Goal: Task Accomplishment & Management: Manage account settings

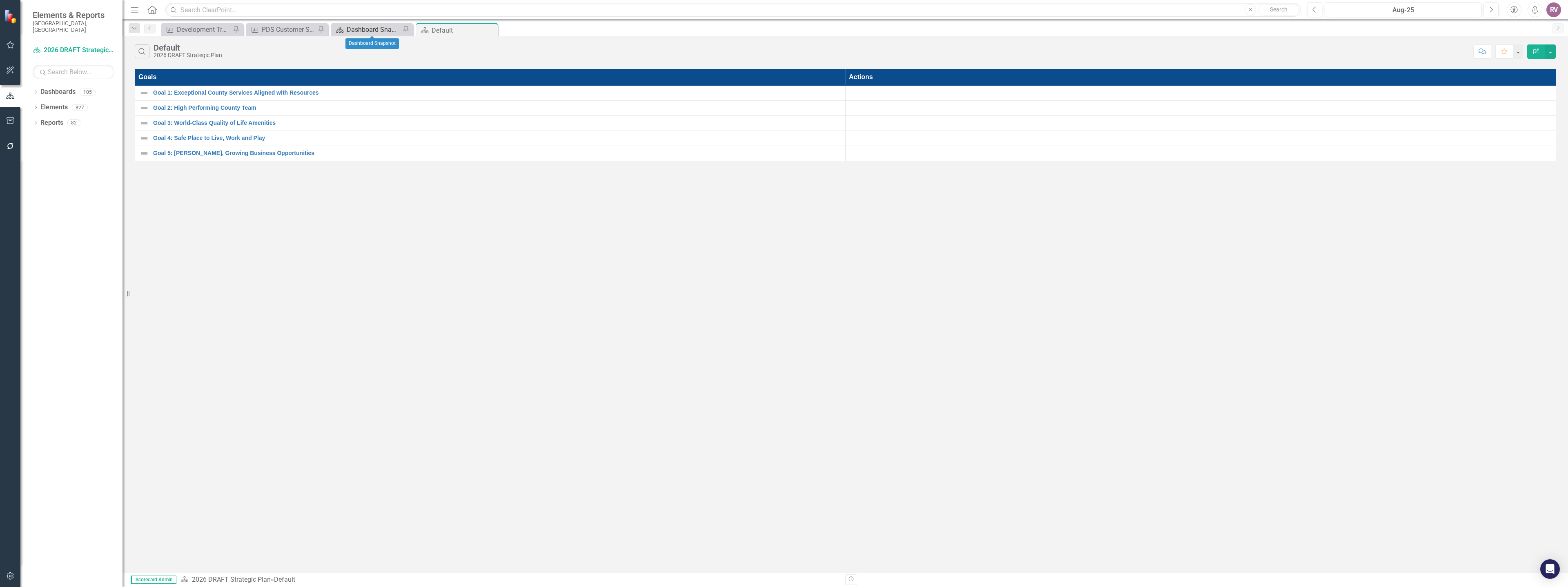
click at [358, 27] on div "Dashboard Snapshot" at bounding box center [374, 29] width 54 height 10
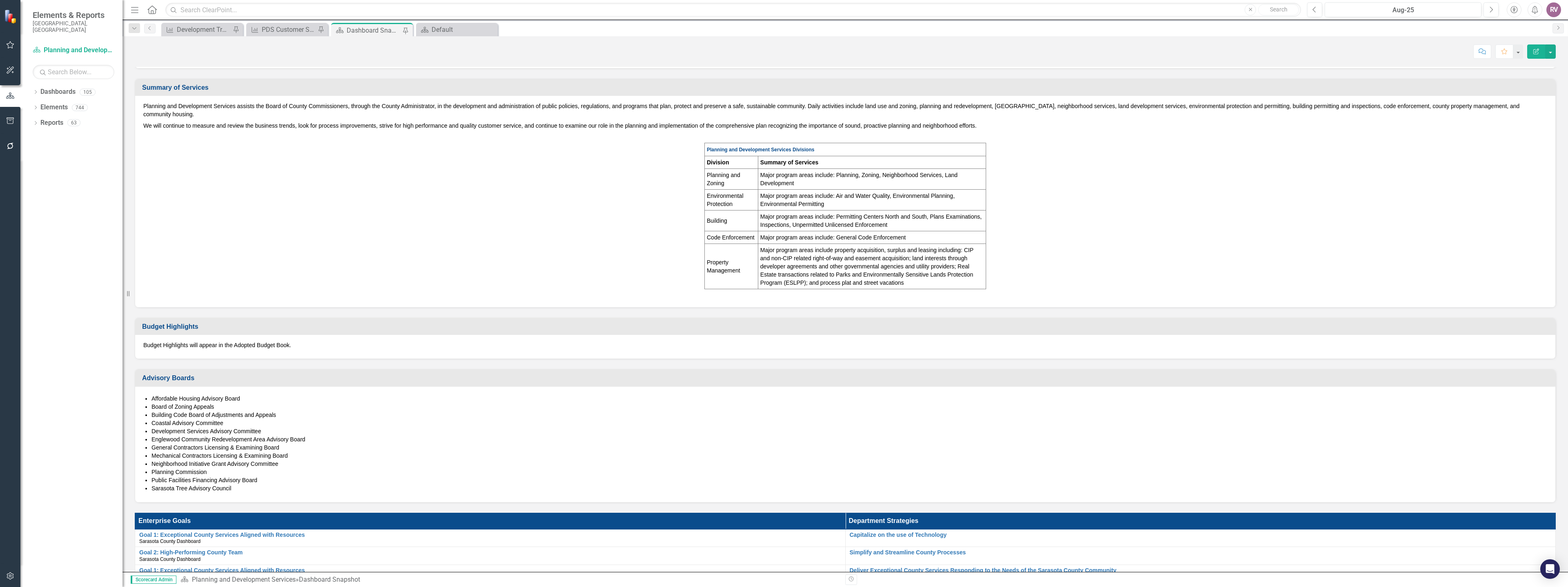
scroll to position [408, 0]
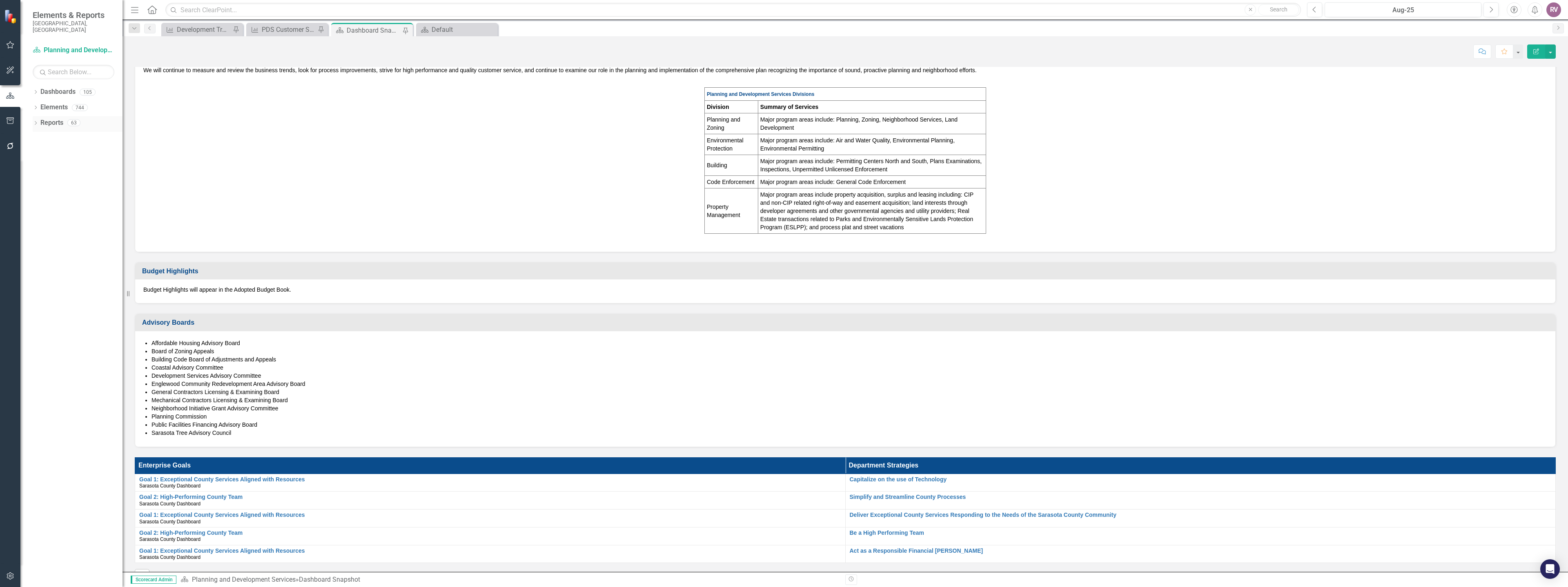
click at [38, 122] on icon "Dropdown" at bounding box center [35, 123] width 5 height 4
click at [40, 210] on icon "Dropdown" at bounding box center [39, 212] width 5 height 4
click at [59, 209] on div "2025 PDS Department Actions" at bounding box center [83, 212] width 79 height 7
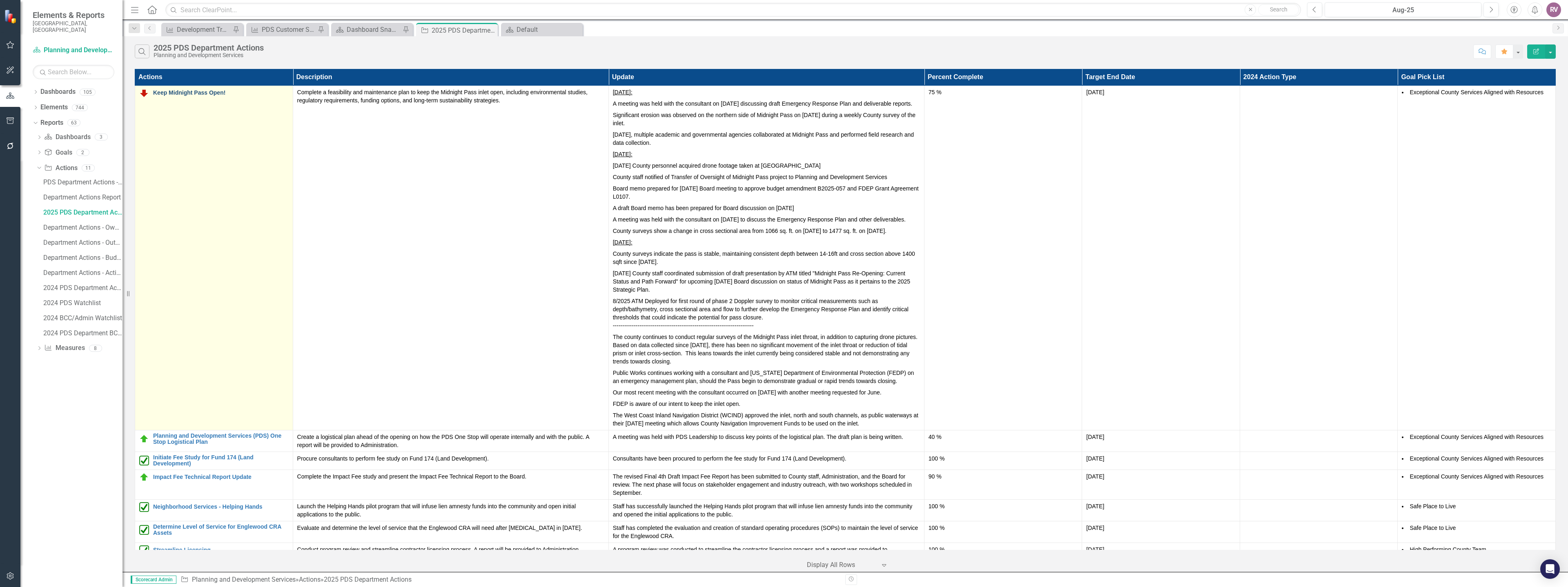
click at [219, 94] on link "Keep Midnight Pass Open!" at bounding box center [221, 93] width 136 height 6
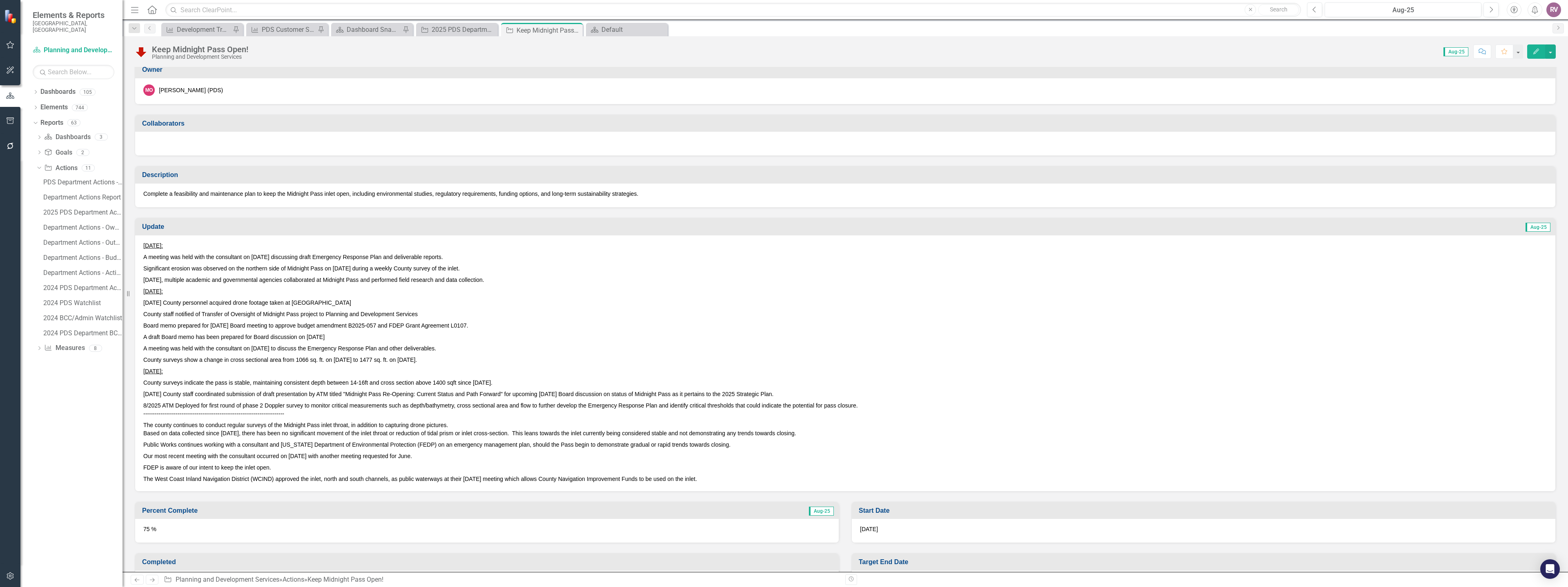
scroll to position [122, 0]
click at [150, 263] on p "Significant erosion was observed on the northern side of Midnight Pass on [DATE…" at bounding box center [845, 268] width 1404 height 12
click at [145, 247] on span "[DATE]:" at bounding box center [153, 245] width 19 height 7
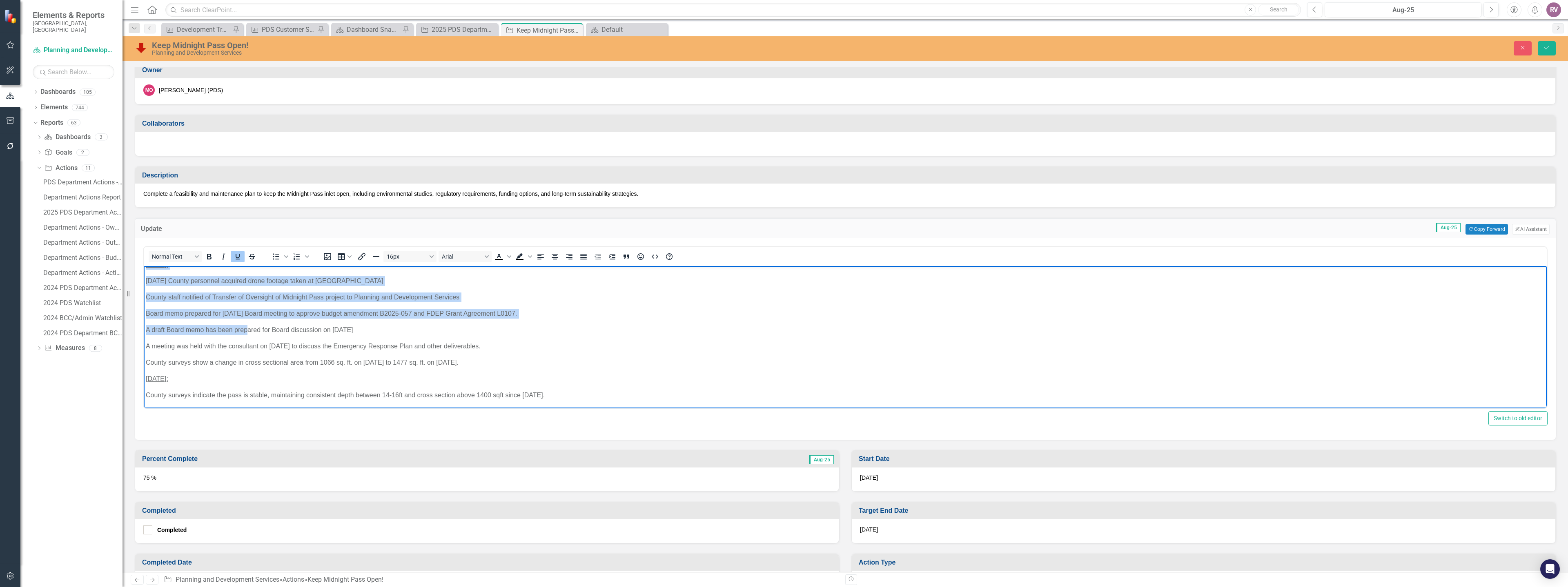
scroll to position [82, 0]
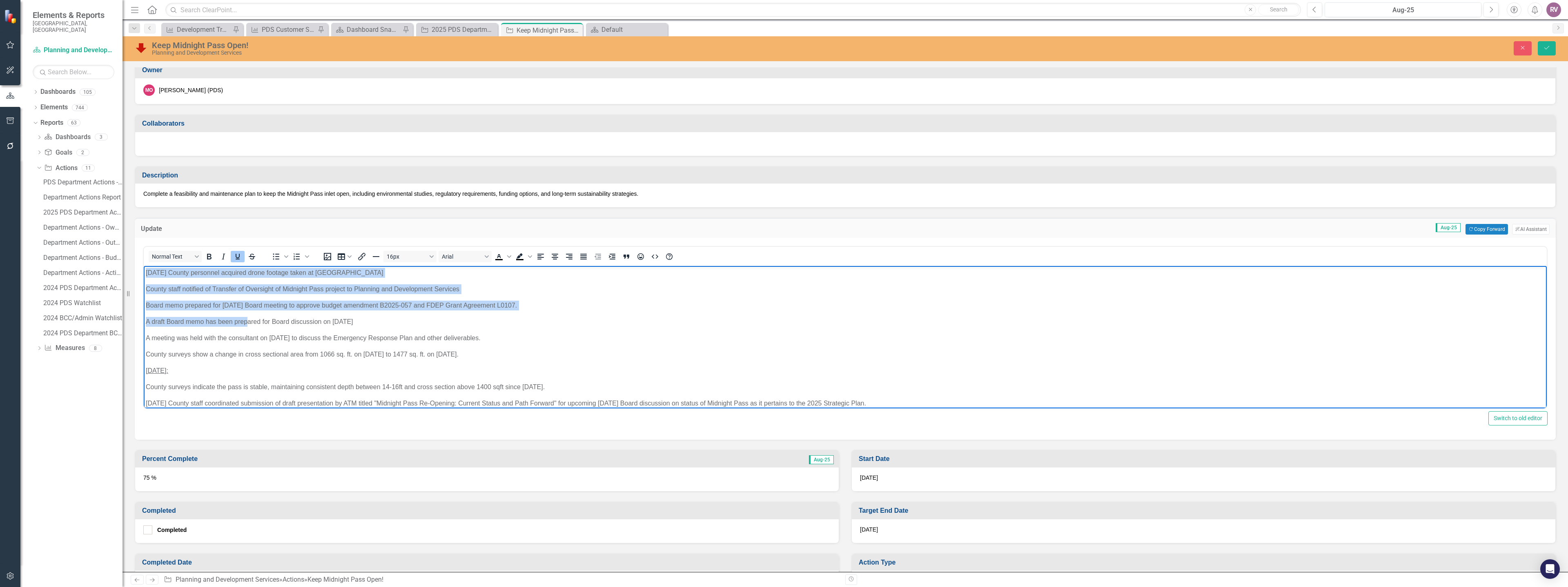
drag, startPoint x: 145, startPoint y: 270, endPoint x: 475, endPoint y: 355, distance: 340.8
click at [474, 355] on body "[DATE]: A meeting was held with the consultant on [DATE] discussing draft Emerg…" at bounding box center [845, 359] width 1403 height 350
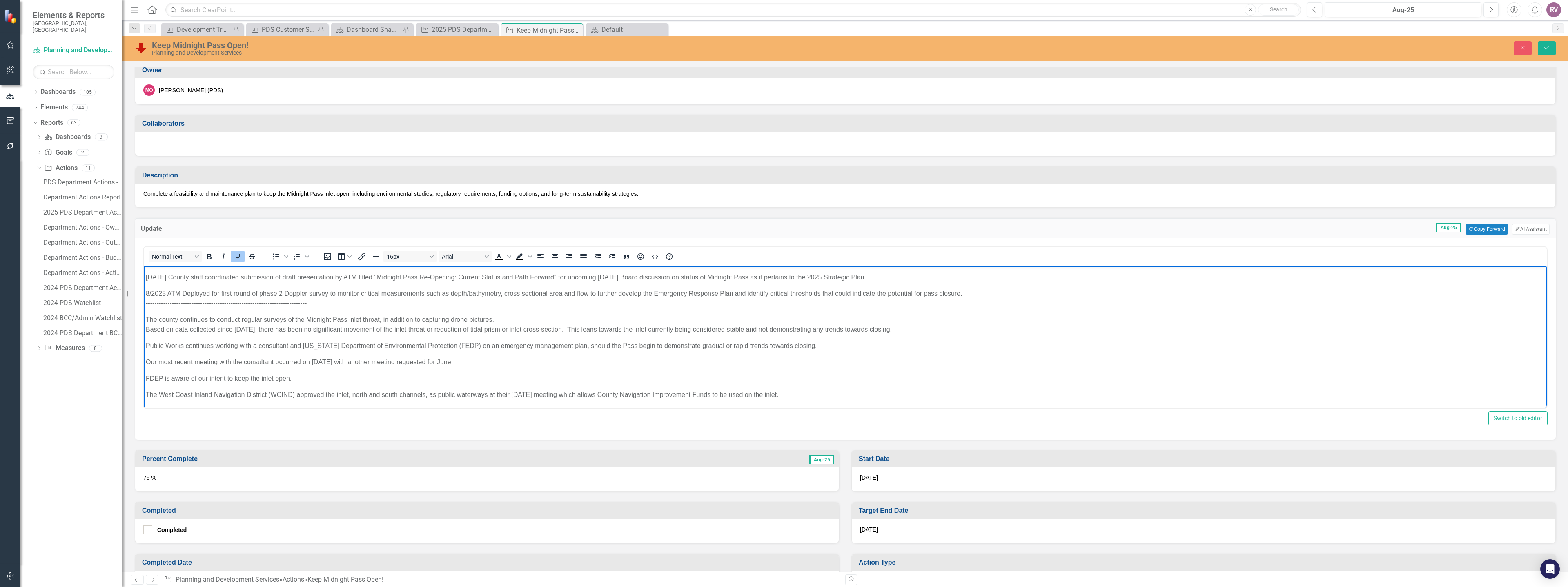
scroll to position [0, 0]
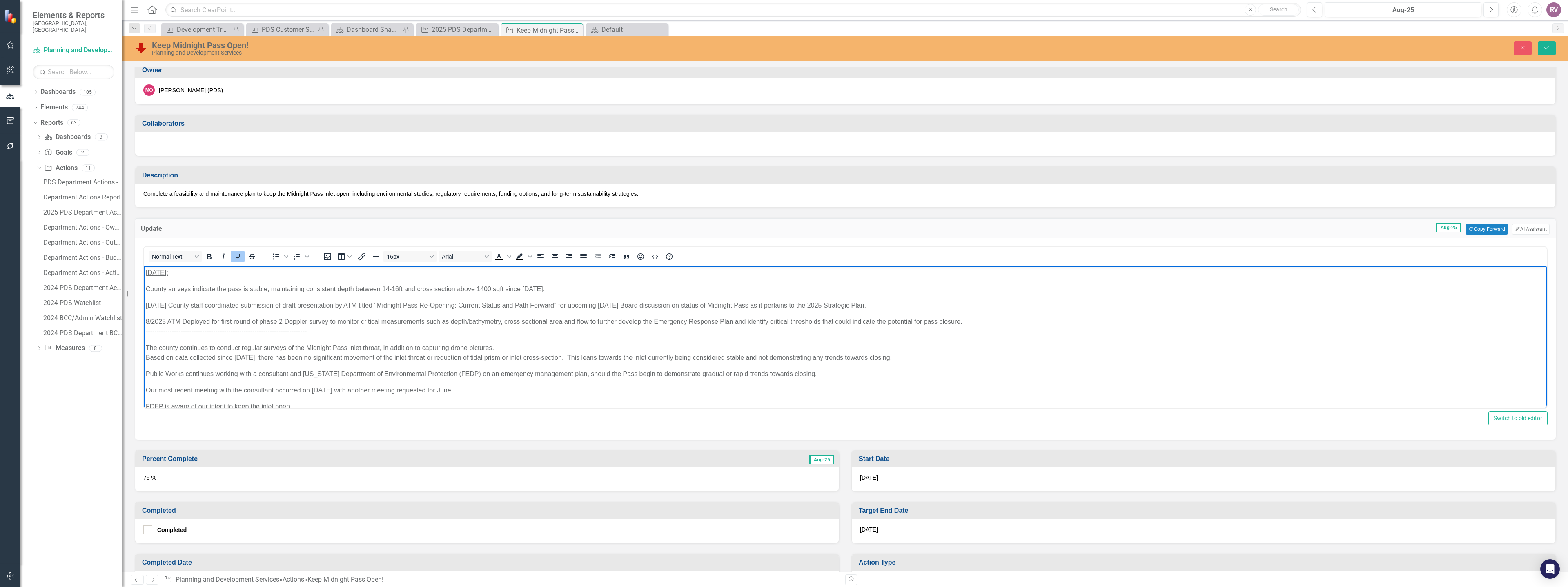
drag, startPoint x: 194, startPoint y: 272, endPoint x: 152, endPoint y: 272, distance: 42.0
click at [152, 272] on p "[DATE]:" at bounding box center [845, 273] width 1399 height 10
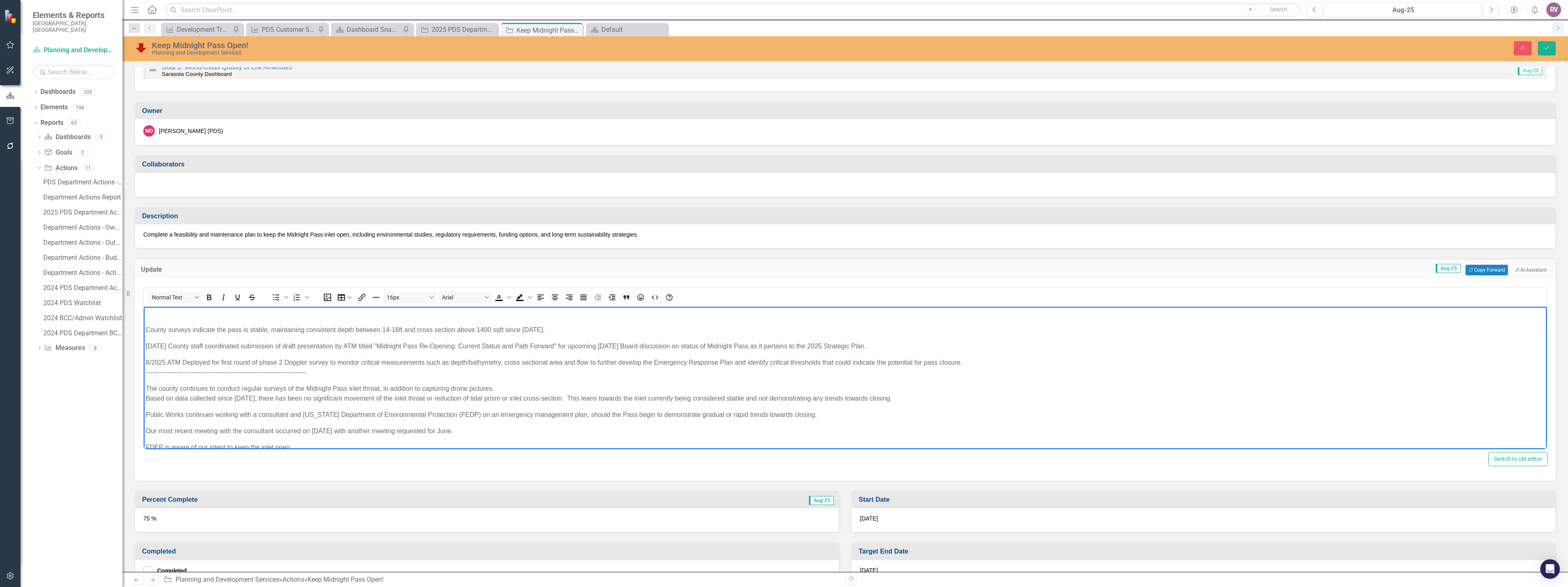
click at [147, 328] on p "County surveys indicate the pass is stable, maintaining consistent depth betwee…" at bounding box center [845, 330] width 1399 height 10
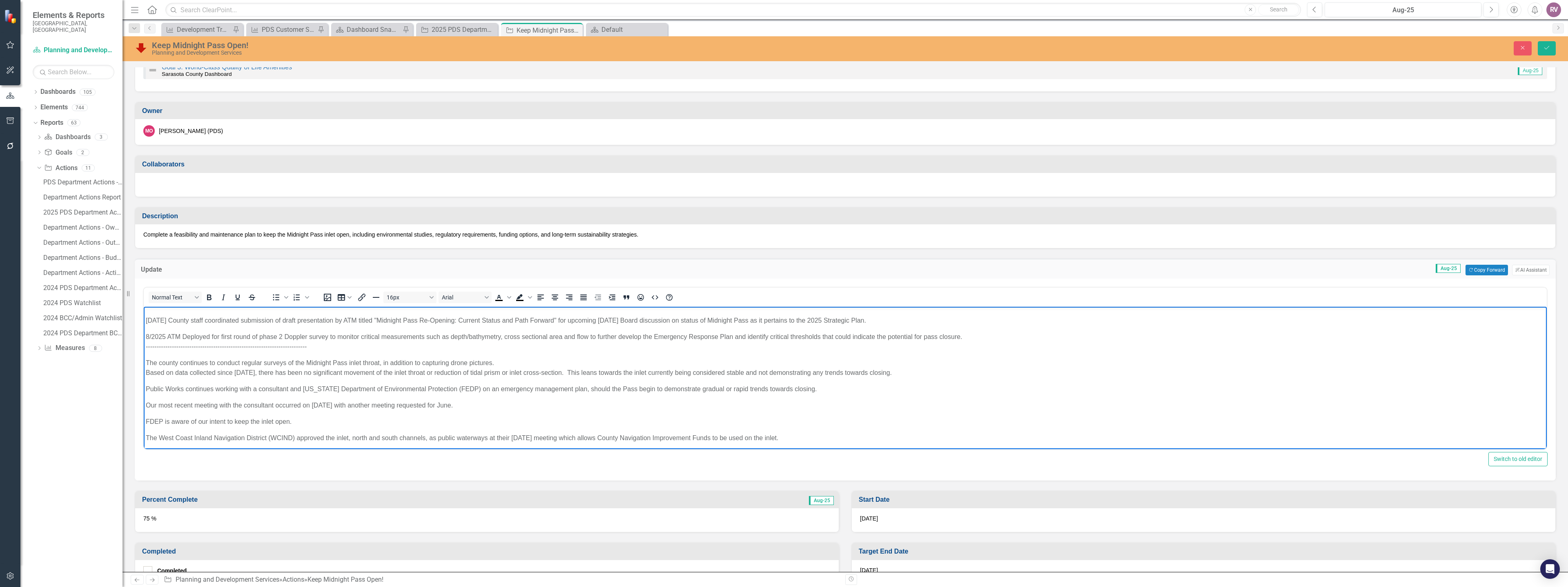
scroll to position [12, 0]
click at [1544, 49] on icon "Save" at bounding box center [1547, 47] width 7 height 5
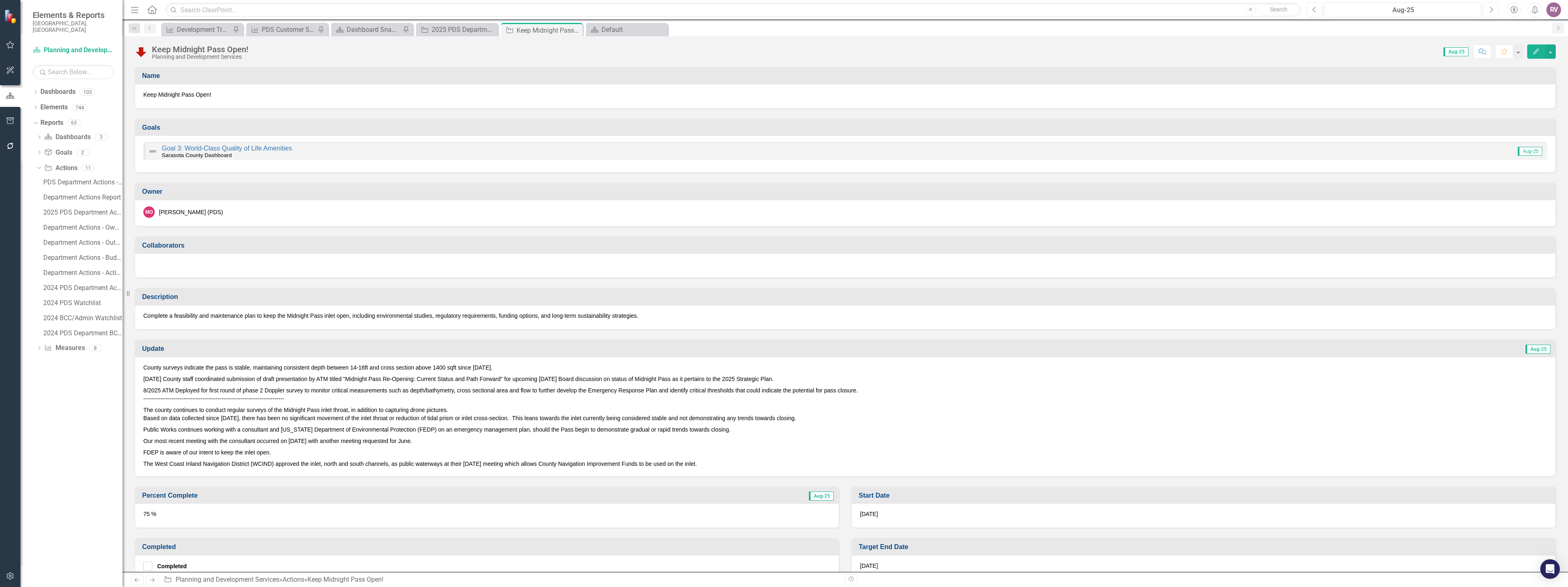
click at [1492, 14] on button "Next" at bounding box center [1491, 10] width 15 height 15
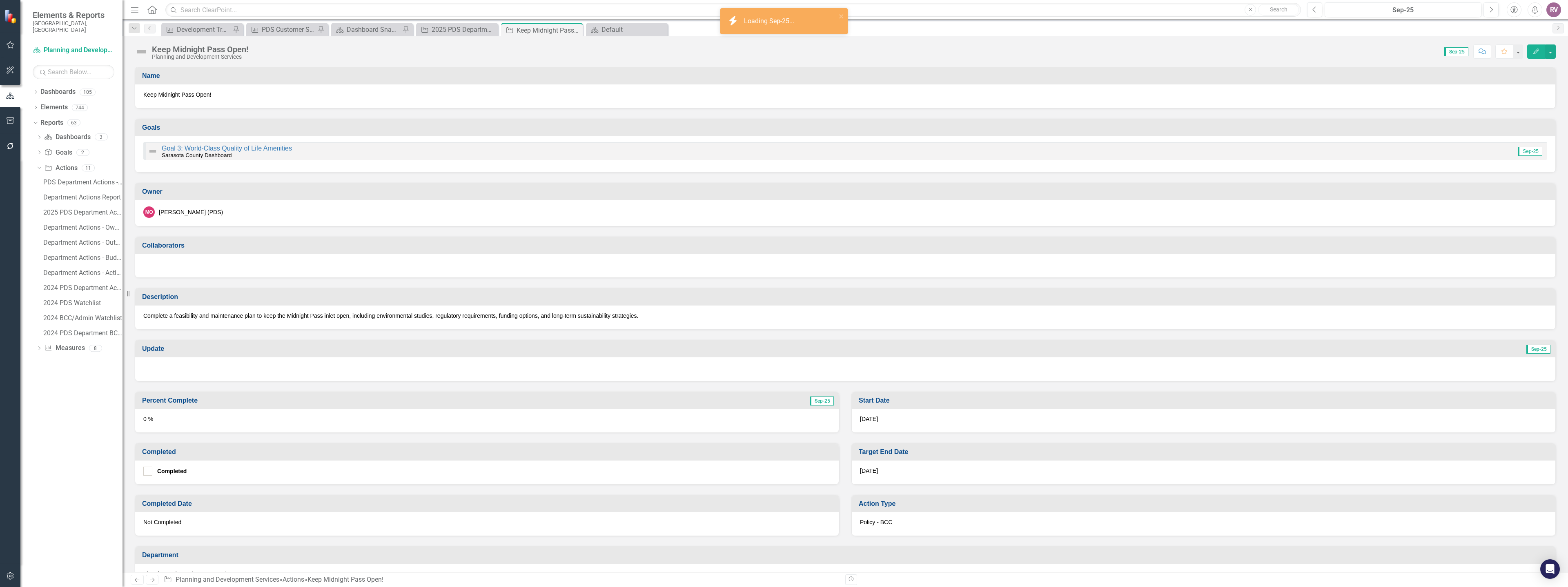
click at [142, 51] on img at bounding box center [141, 51] width 13 height 13
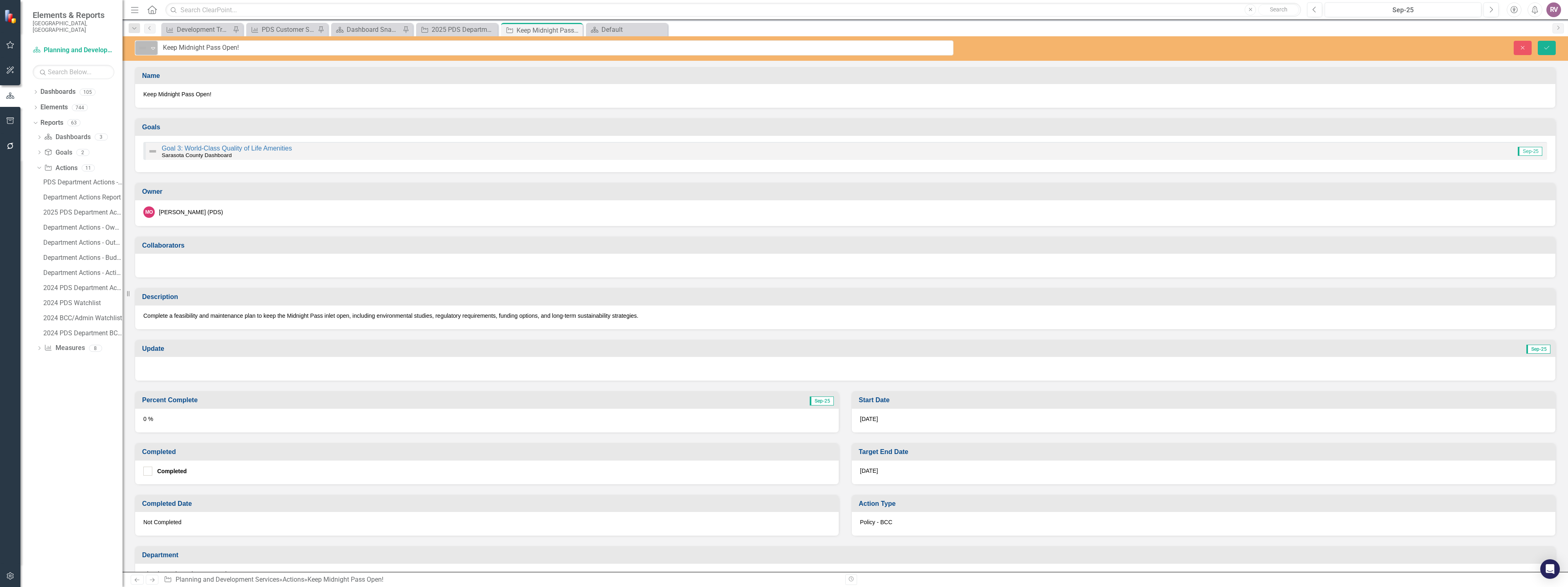
click at [145, 52] on img at bounding box center [142, 48] width 10 height 10
click at [164, 115] on div "Completed" at bounding box center [172, 117] width 31 height 9
click at [1536, 49] on div "Close Save" at bounding box center [1267, 47] width 590 height 14
click at [1539, 49] on button "Save" at bounding box center [1547, 47] width 18 height 14
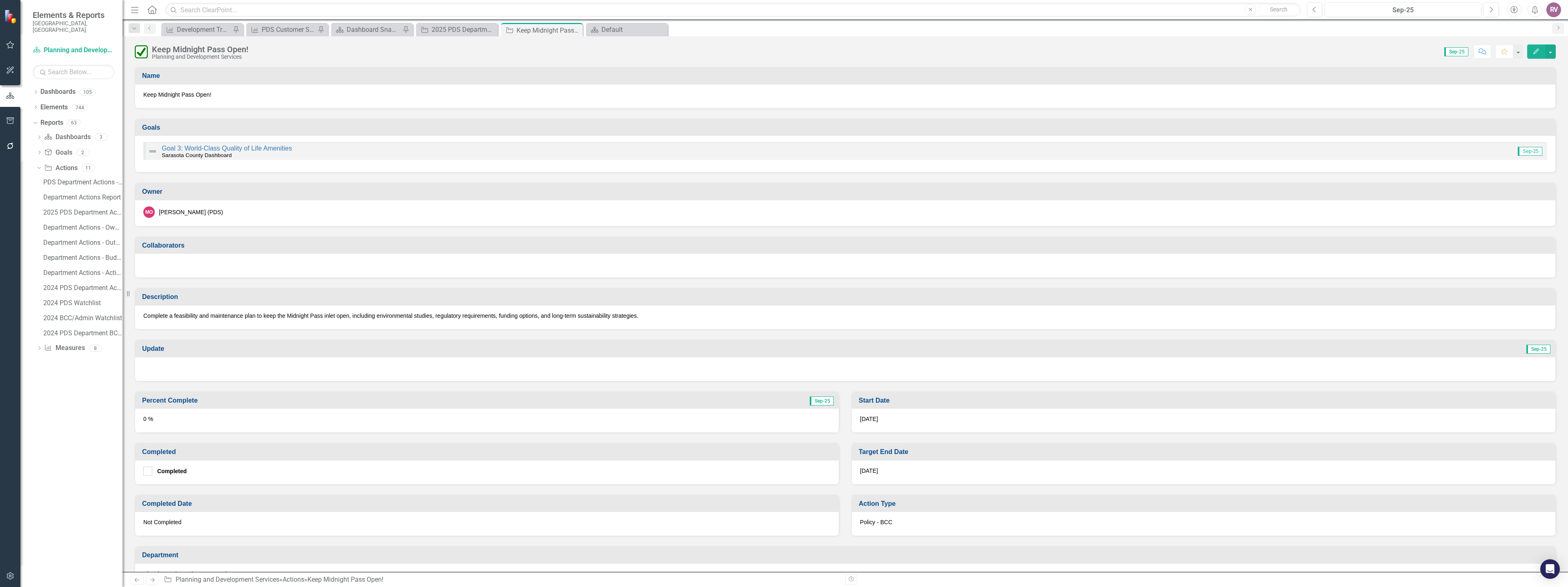
click at [231, 313] on p "Complete a feasibility and maintenance plan to keep the Midnight Pass inlet ope…" at bounding box center [845, 316] width 1404 height 8
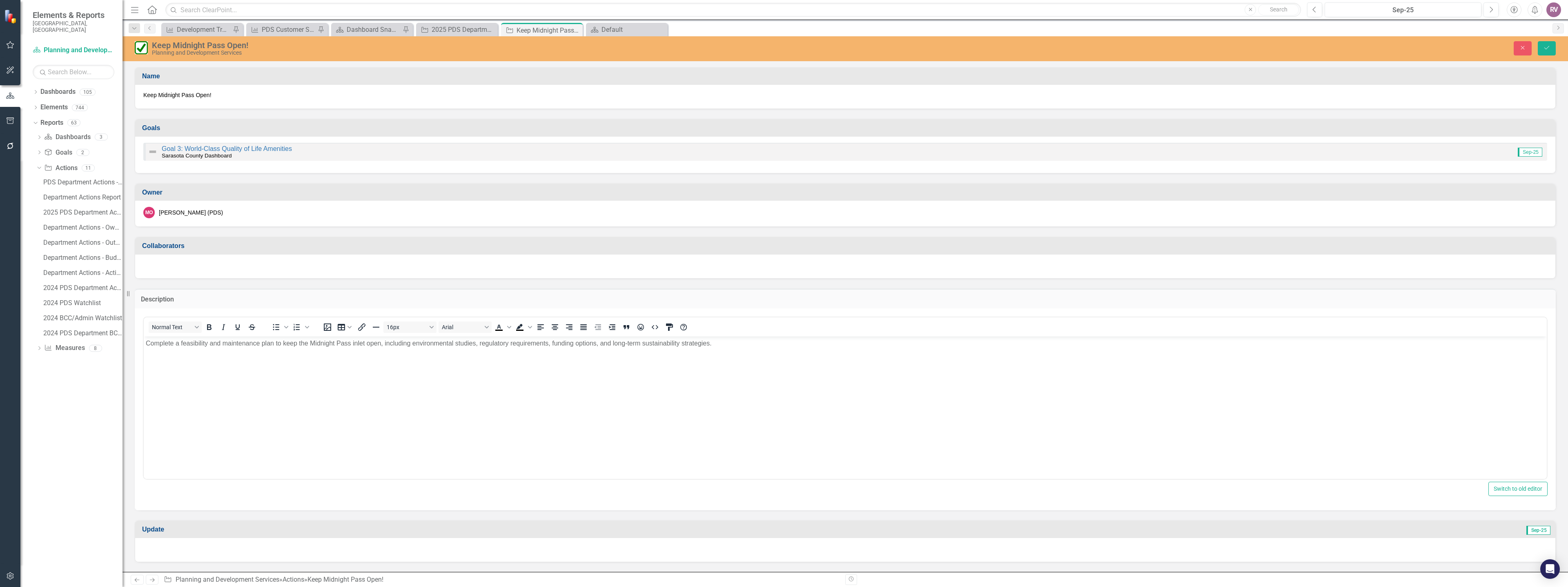
click at [223, 340] on p "Complete a feasibility and maintenance plan to keep the Midnight Pass inlet ope…" at bounding box center [845, 344] width 1399 height 10
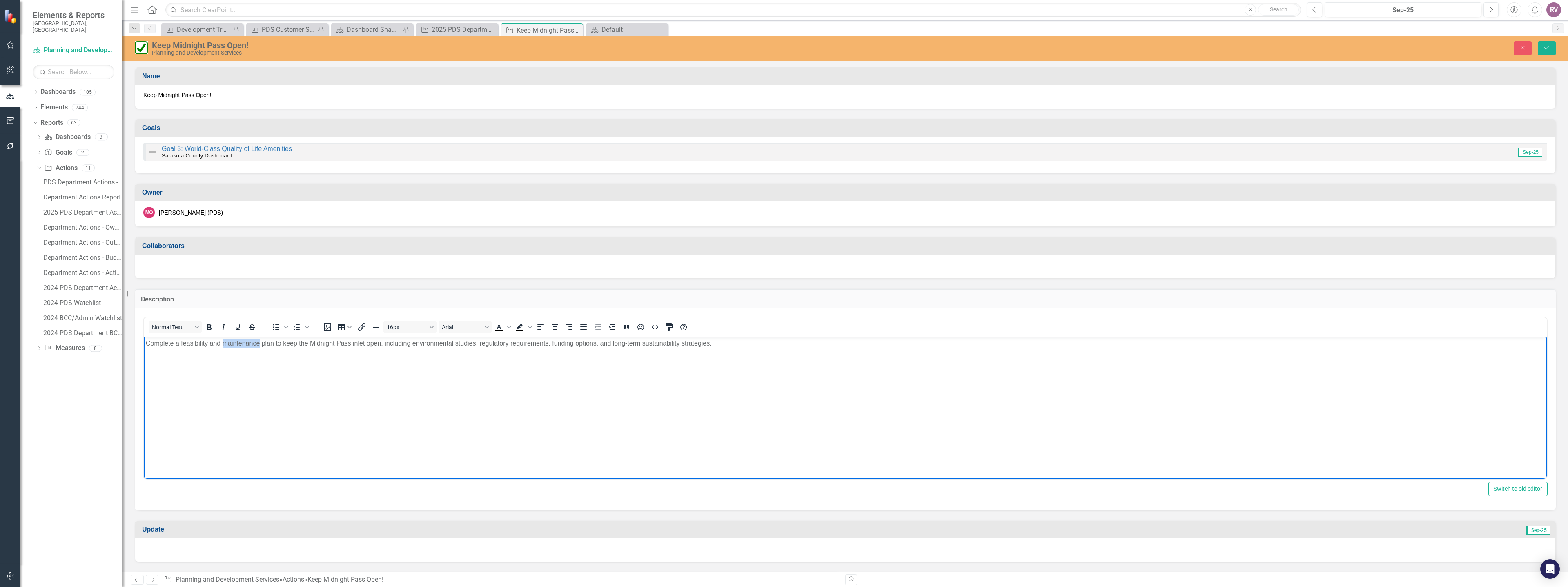
click at [223, 339] on p "Complete a feasibility and maintenance plan to keep the Midnight Pass inlet ope…" at bounding box center [845, 344] width 1399 height 10
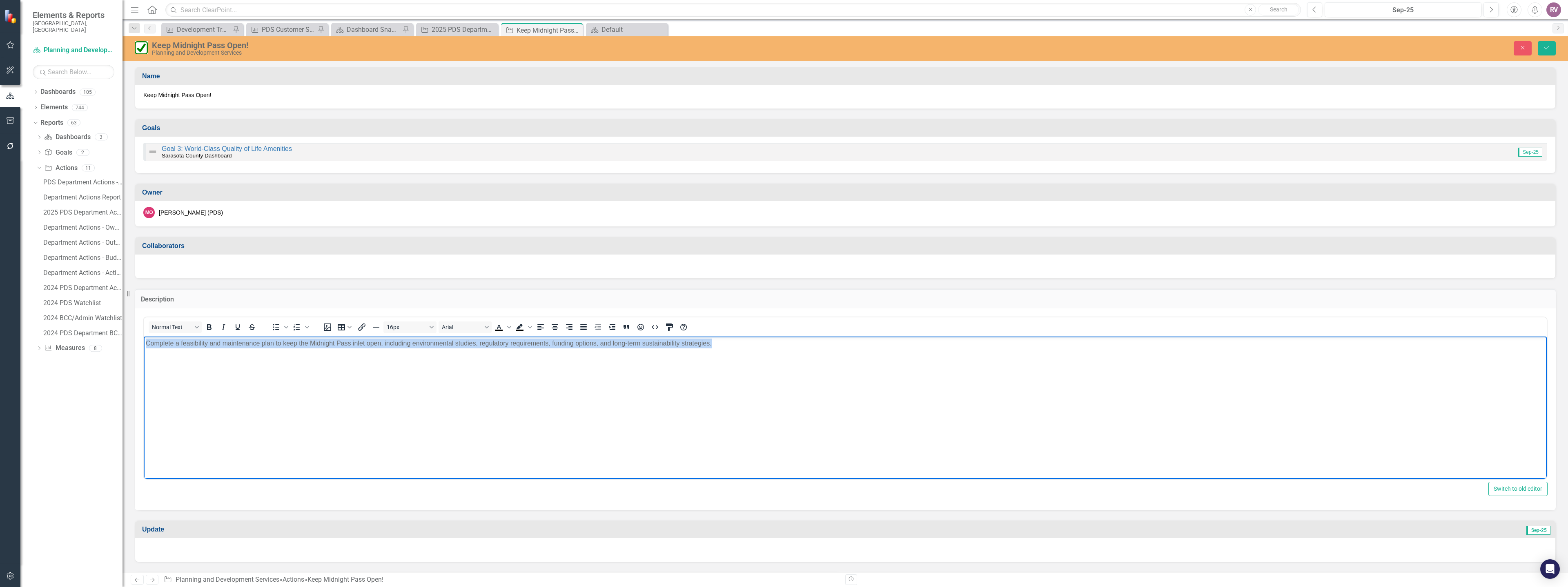
click at [223, 338] on body "Complete a feasibility and maintenance plan to keep the Midnight Pass inlet ope…" at bounding box center [845, 397] width 1403 height 122
click at [222, 337] on body "Complete a feasibility and maintenance plan to keep the Midnight Pass inlet ope…" at bounding box center [845, 397] width 1403 height 122
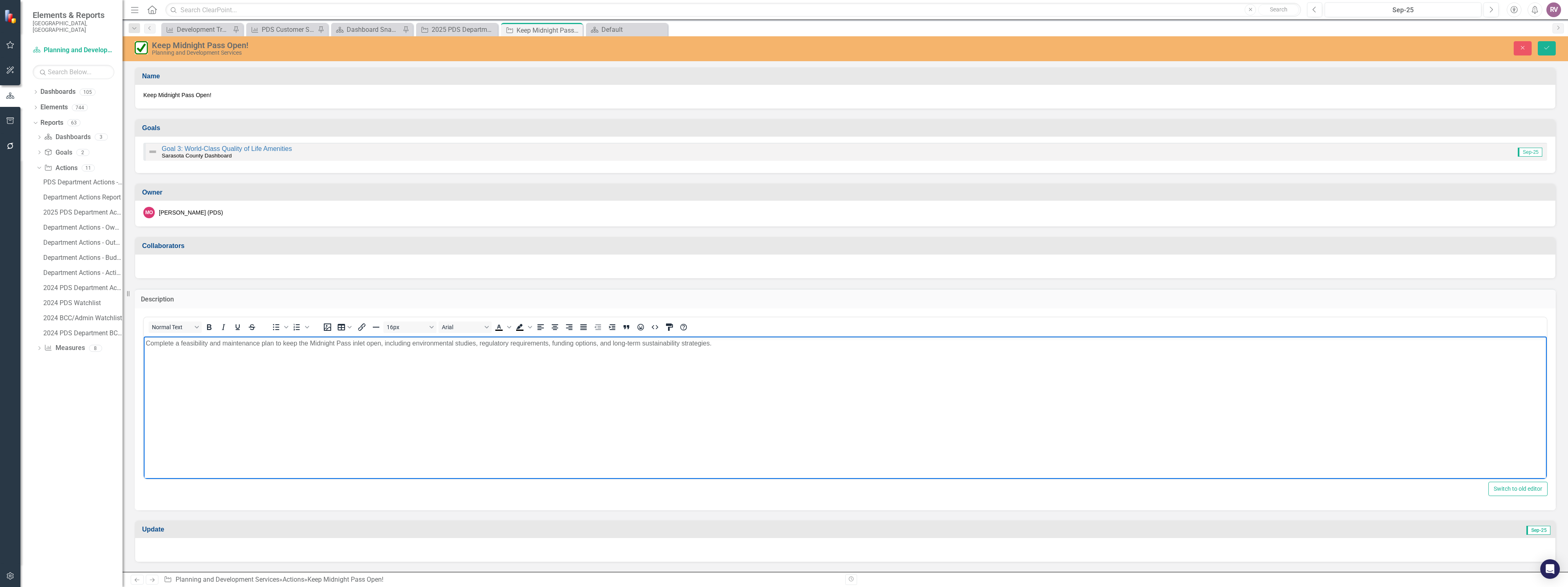
click at [225, 346] on p "Complete a feasibility and maintenance plan to keep the Midnight Pass inlet ope…" at bounding box center [845, 344] width 1399 height 10
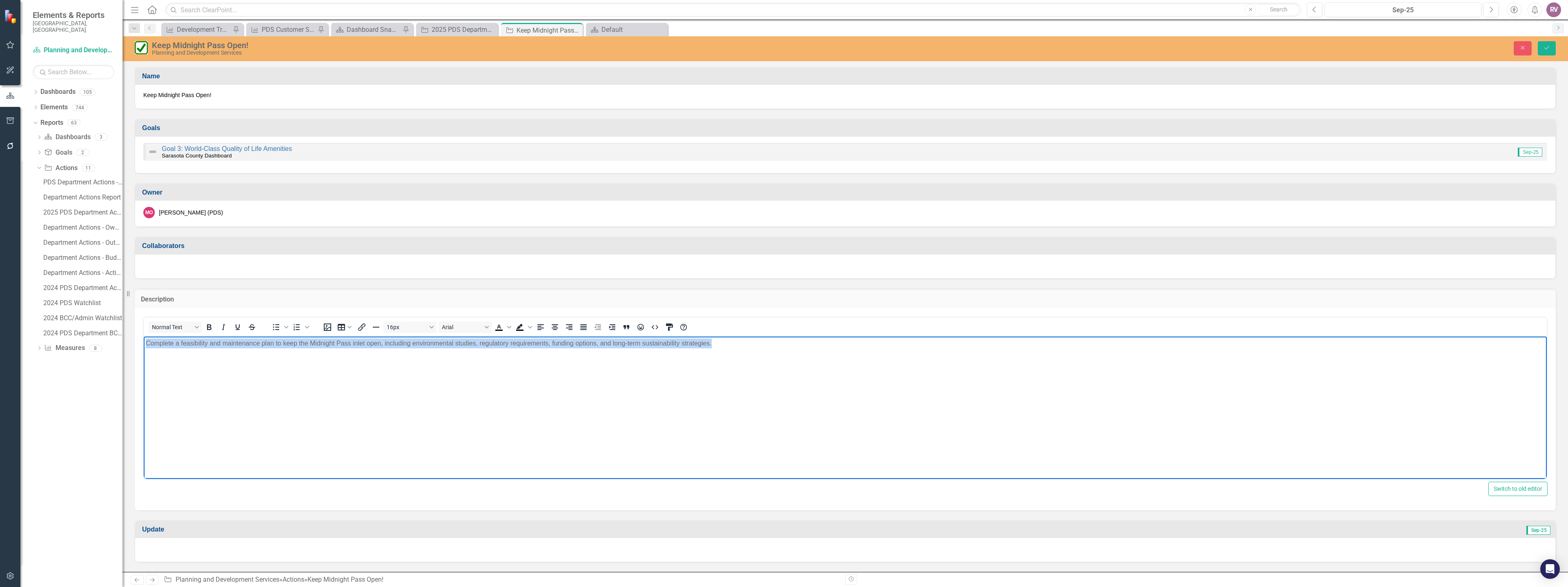
click at [226, 346] on p "Complete a feasibility and maintenance plan to keep the Midnight Pass inlet ope…" at bounding box center [845, 344] width 1399 height 10
copy p "Complete a feasibility and maintenance plan to keep the Midnight Pass inlet ope…"
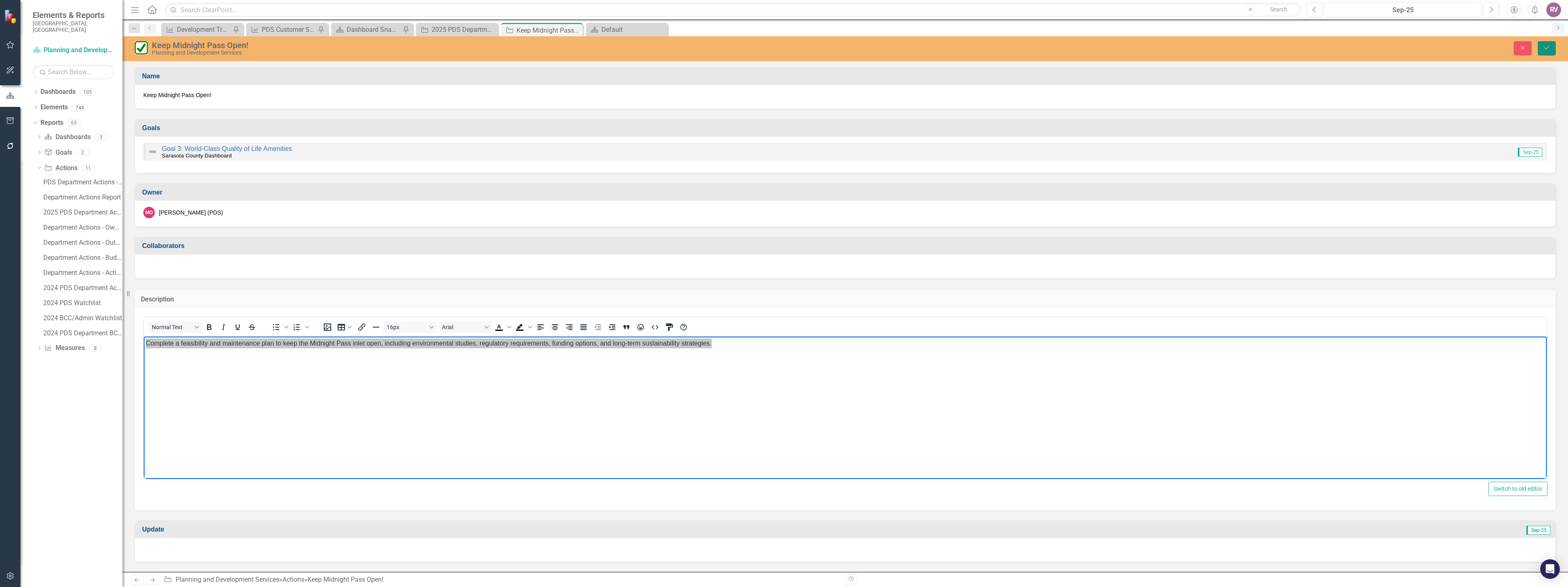
click at [1544, 50] on icon "Save" at bounding box center [1547, 47] width 7 height 5
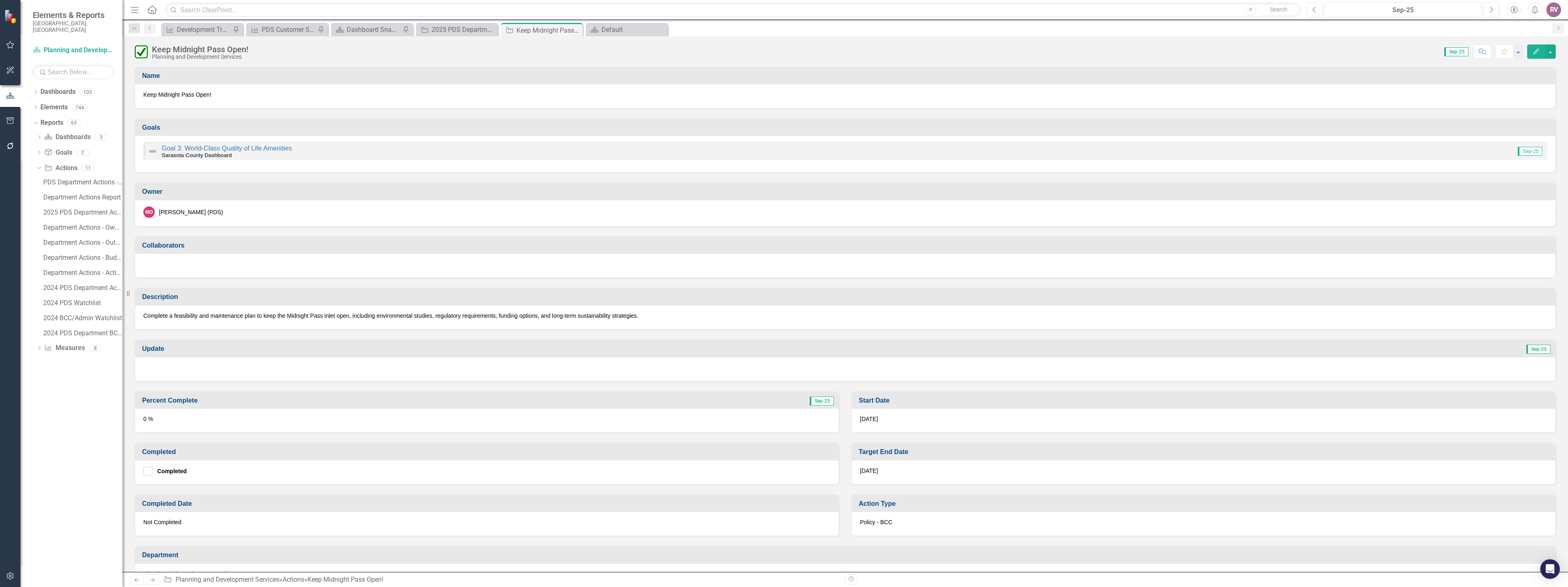
click at [243, 370] on div at bounding box center [845, 369] width 1420 height 24
click at [243, 370] on div at bounding box center [845, 369] width 1420 height 24
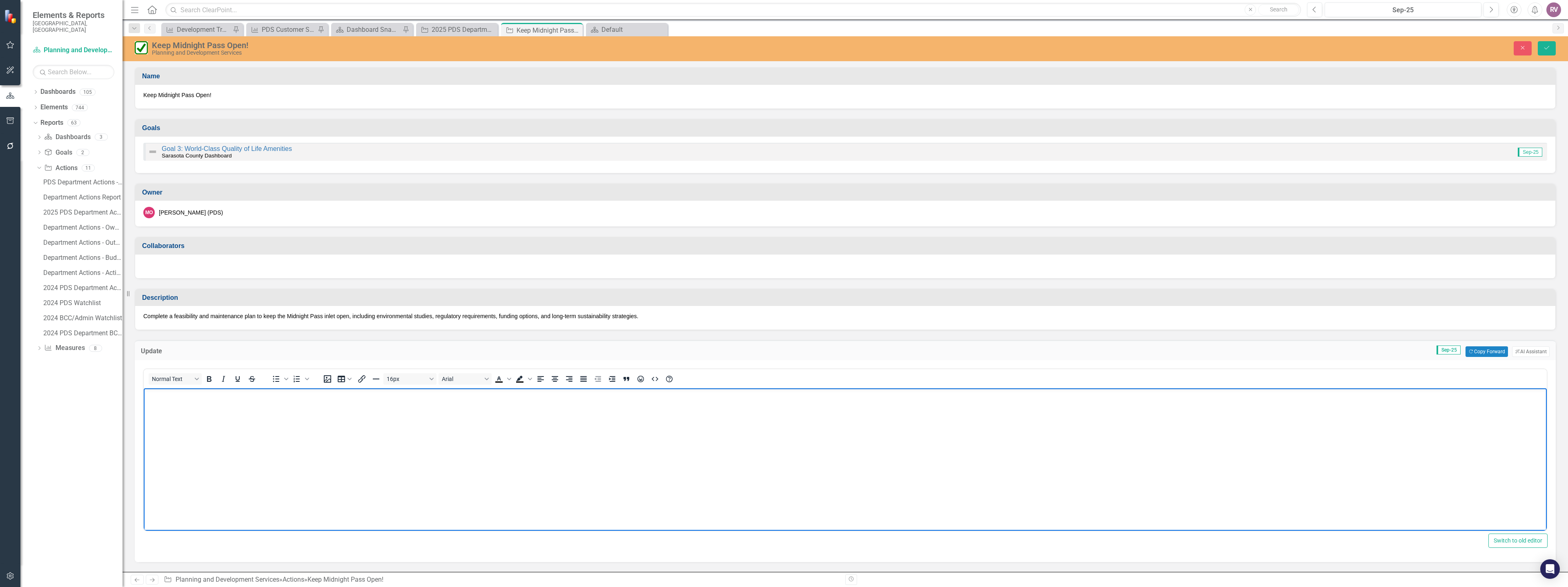
click at [194, 412] on body "Rich Text Area. Press ALT-0 for help." at bounding box center [845, 450] width 1403 height 122
paste body "Rich Text Area. Press ALT-0 for help."
click at [148, 395] on p "Complete a feasibility and maintenance plan to keep the Midnight Pass inlet ope…" at bounding box center [845, 395] width 1399 height 10
click at [1544, 44] on button "Save" at bounding box center [1547, 48] width 18 height 14
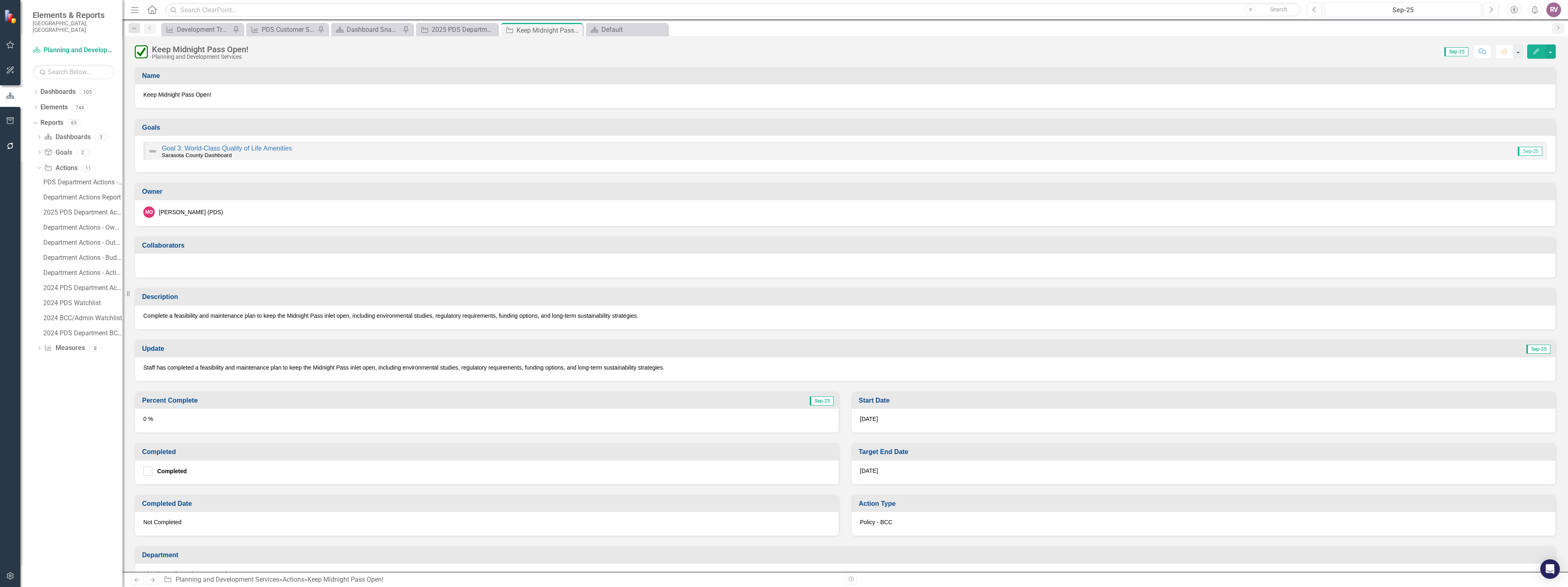
click at [183, 415] on div "0 %" at bounding box center [487, 420] width 704 height 24
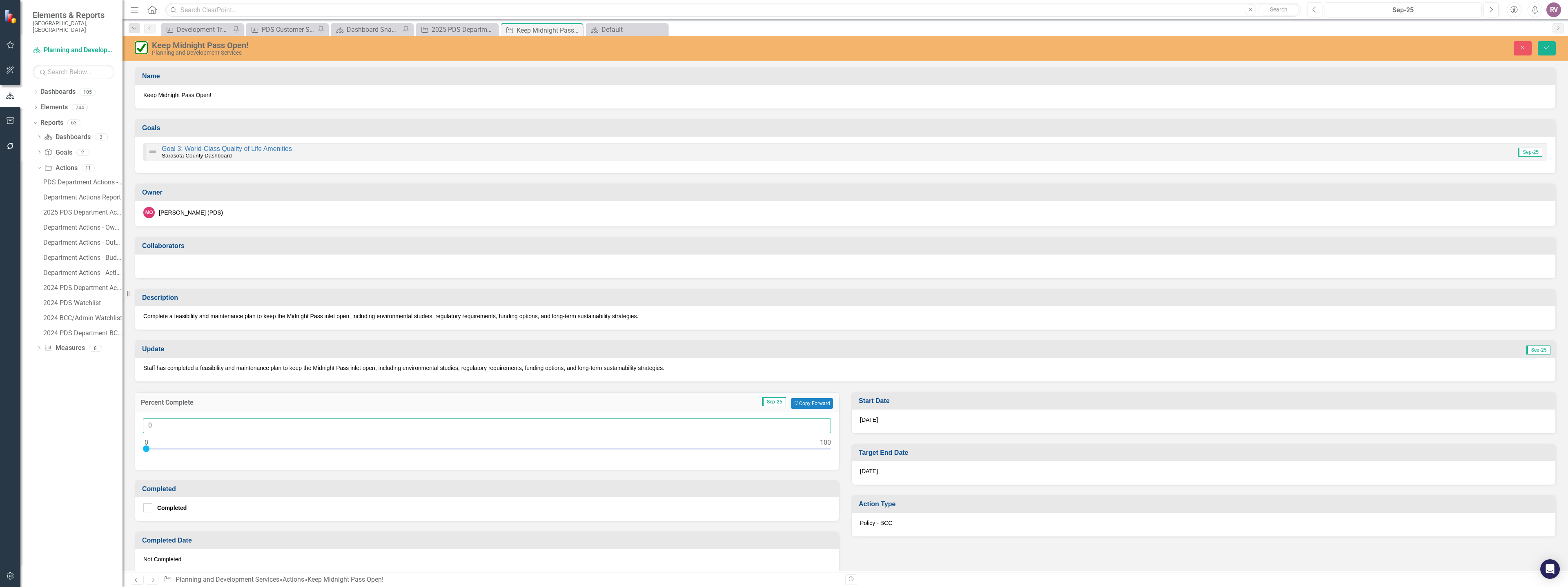
click at [181, 431] on input "0" at bounding box center [487, 426] width 688 height 15
type input "0100"
click at [1538, 41] on button "Save" at bounding box center [1547, 48] width 18 height 14
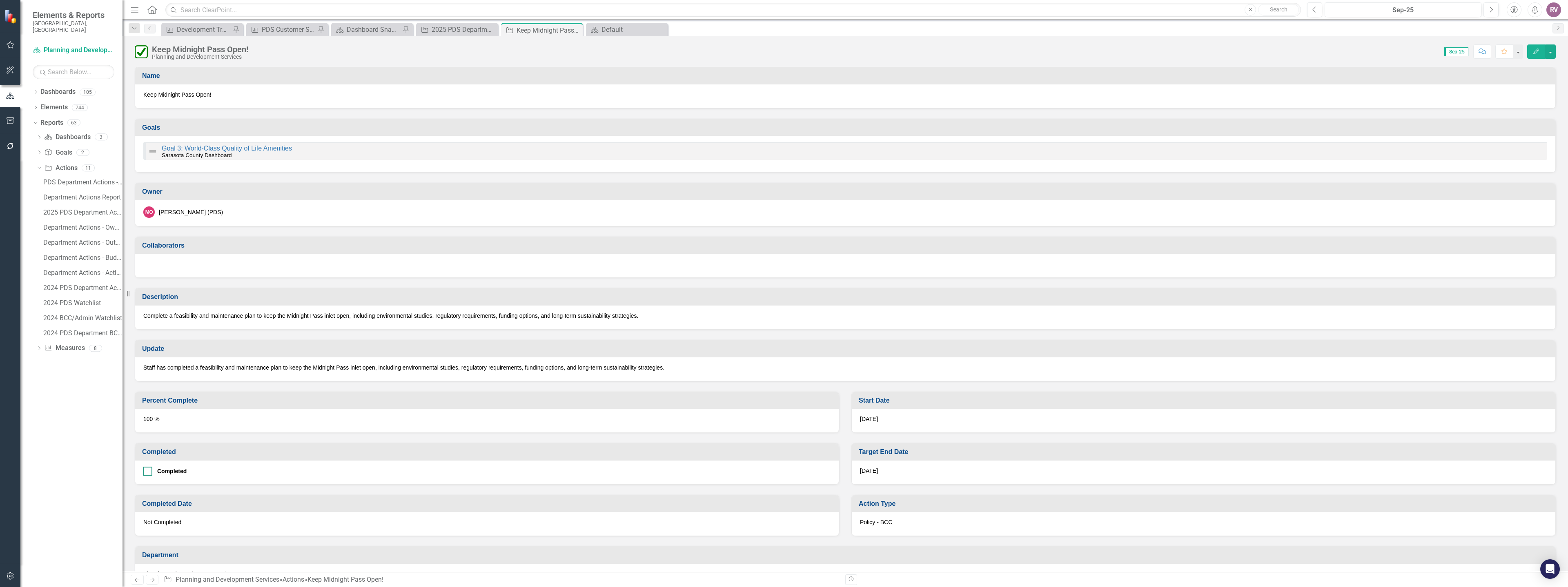
click at [149, 474] on div at bounding box center [147, 471] width 9 height 9
click at [149, 472] on input "Completed" at bounding box center [145, 469] width 5 height 5
checkbox input "true"
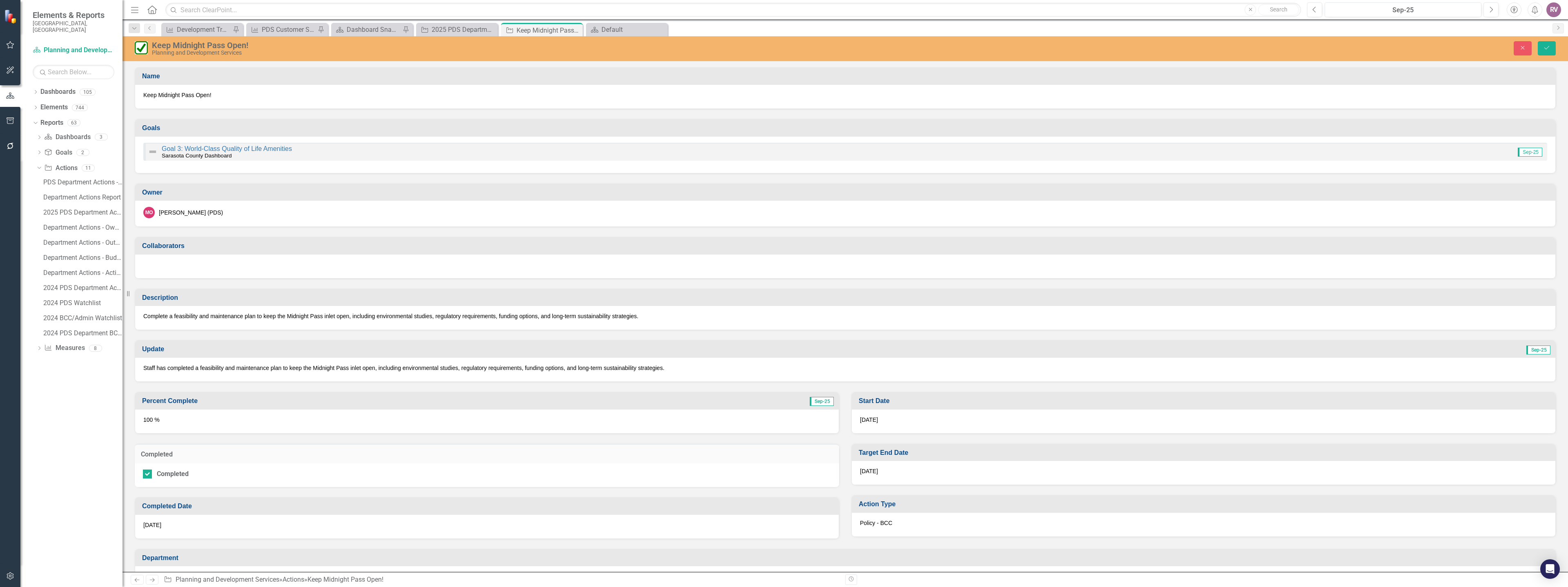
click at [308, 524] on div "[DATE]" at bounding box center [487, 527] width 704 height 24
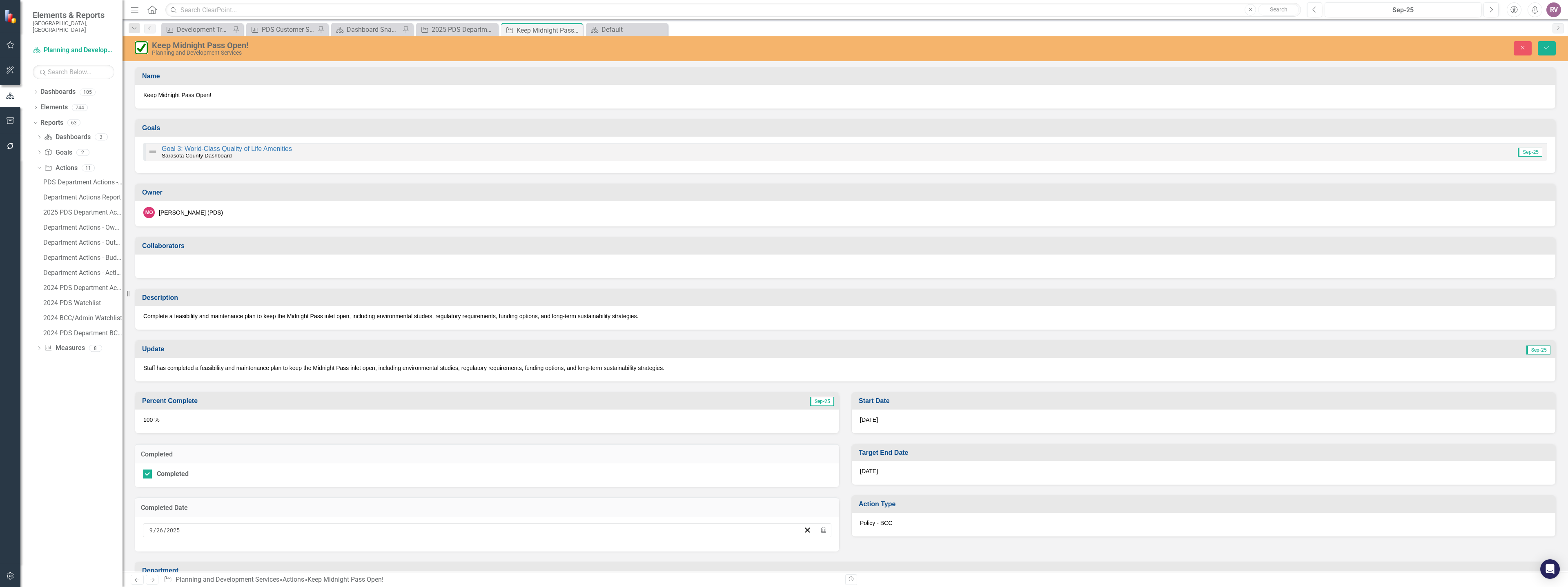
click at [199, 526] on div "[DATE]" at bounding box center [480, 530] width 674 height 14
click at [497, 494] on abbr "25" at bounding box center [499, 496] width 7 height 7
click at [1542, 49] on button "Save" at bounding box center [1547, 48] width 18 height 14
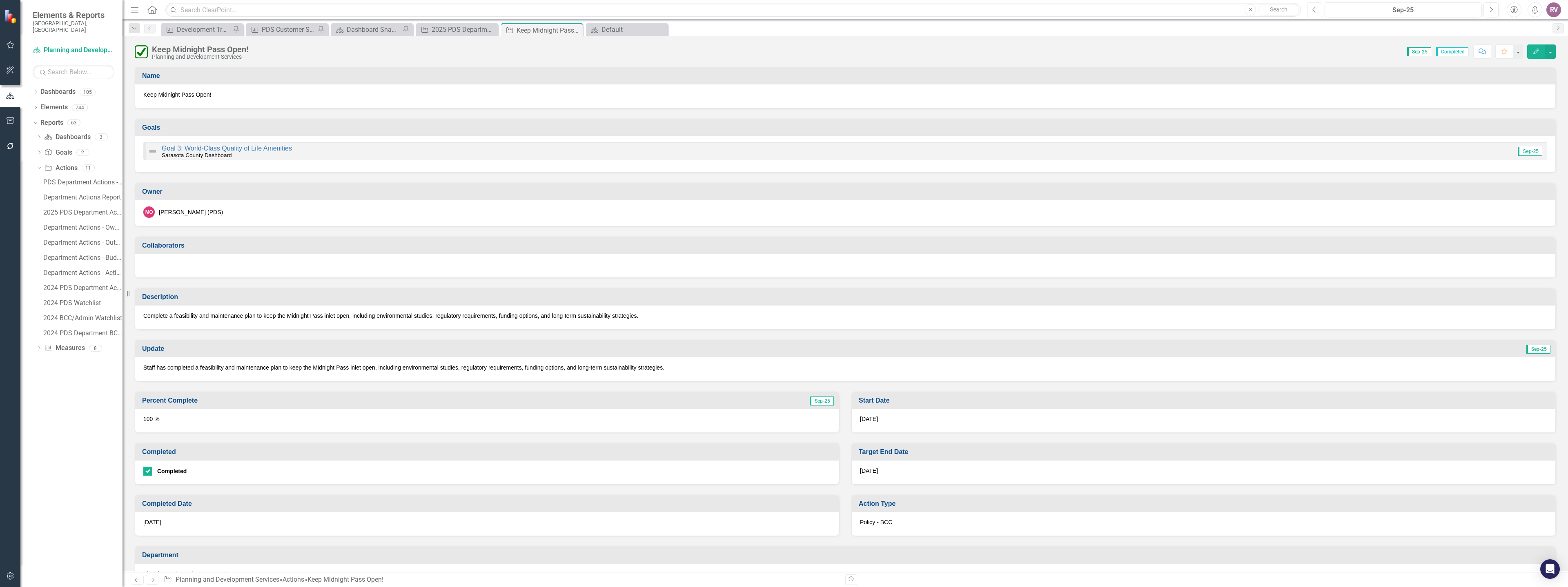
click at [1321, 7] on button "Previous" at bounding box center [1314, 10] width 15 height 15
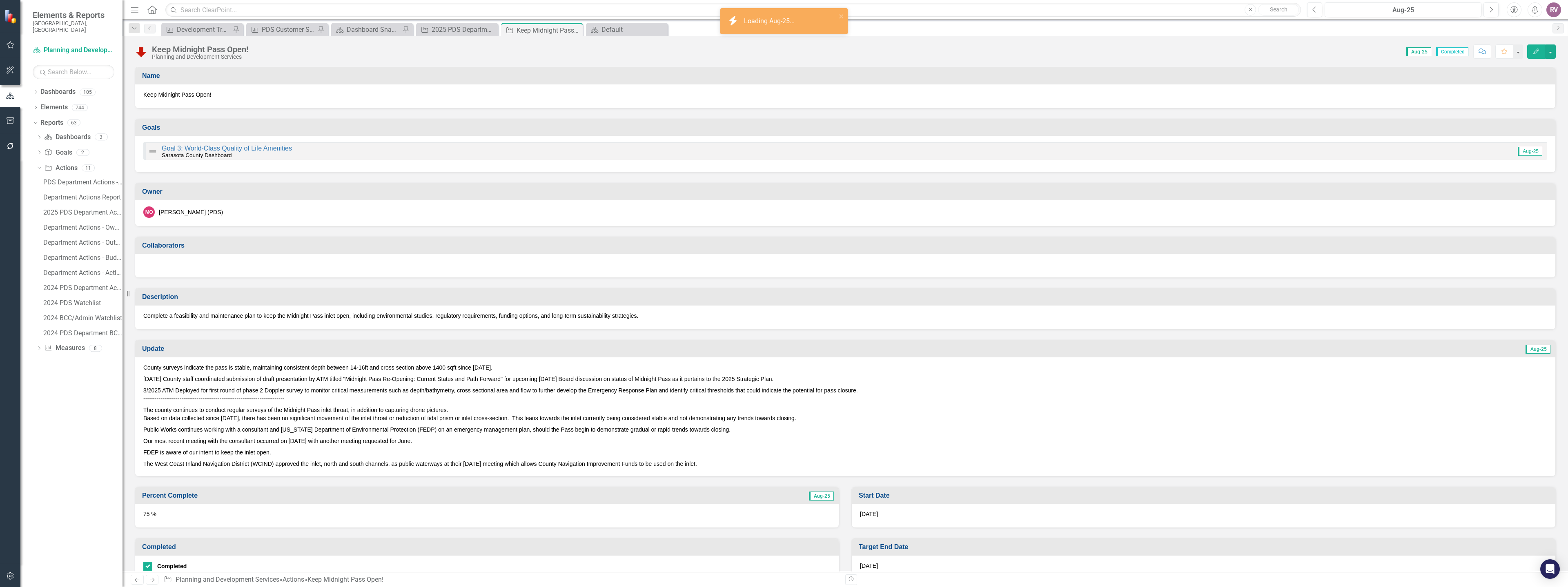
click at [253, 385] on p "8/2025 ATM Deployed for first round of phase 2 Doppler survey to monitor critic…" at bounding box center [845, 395] width 1404 height 19
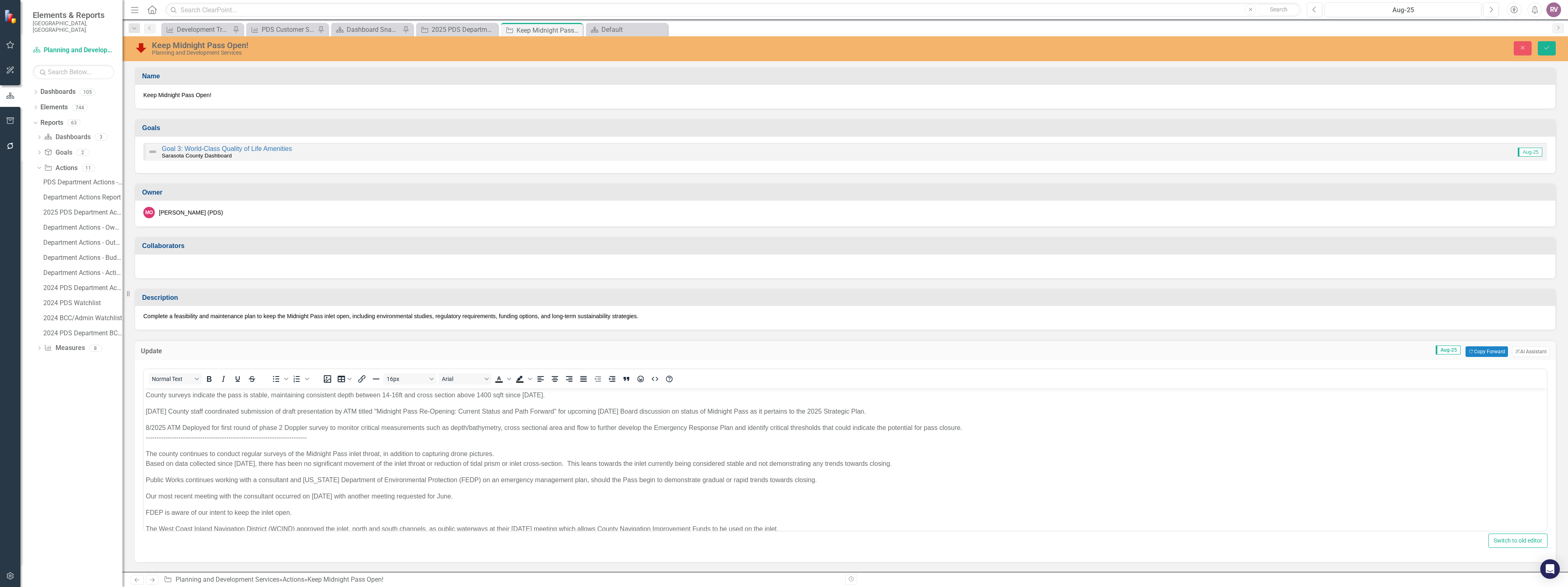
click at [146, 413] on p "[DATE] County staff coordinated submission of draft presentation by ATM titled …" at bounding box center [845, 412] width 1399 height 10
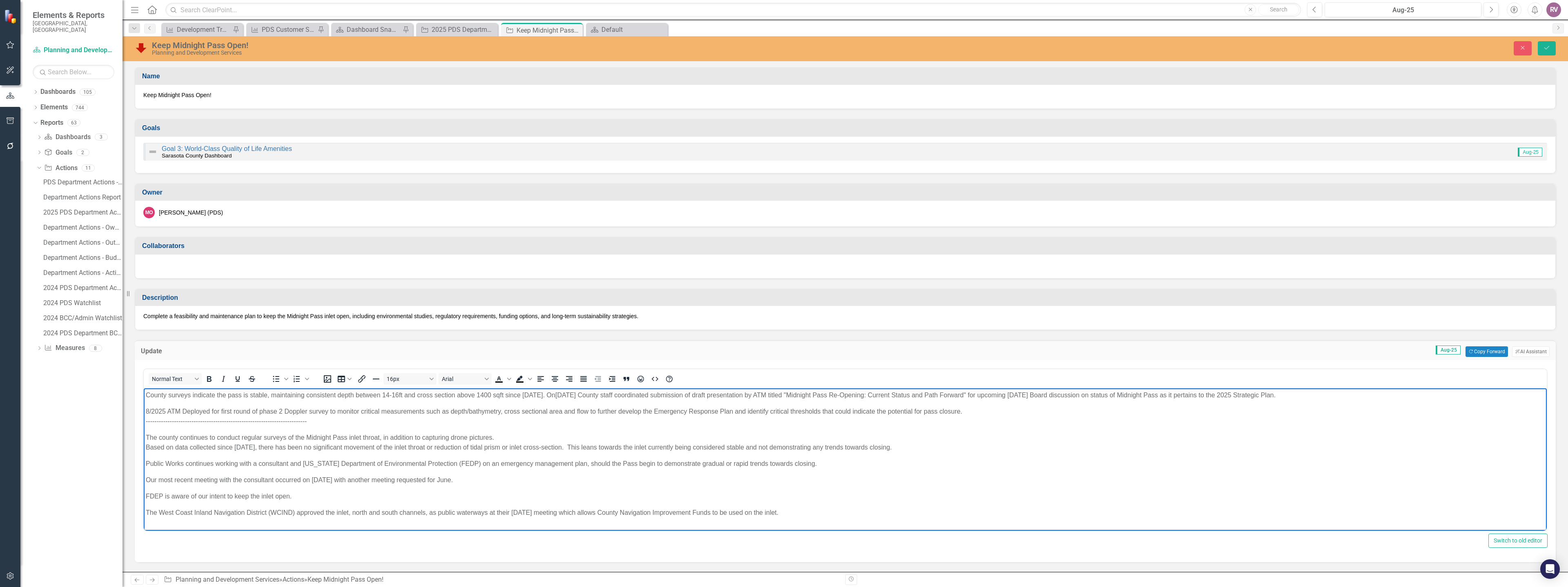
click at [597, 394] on p "County surveys indicate the pass is stable, maintaining consistent depth betwee…" at bounding box center [845, 395] width 1399 height 10
click at [147, 411] on p "8/2025 ATM Deployed for first round of phase 2 Doppler survey to monitor critic…" at bounding box center [845, 417] width 1399 height 19
drag, startPoint x: 569, startPoint y: 395, endPoint x: 600, endPoint y: 394, distance: 31.0
click at [600, 394] on p "County surveys indicate the pass is stable, maintaining consistent depth betwee…" at bounding box center [845, 395] width 1399 height 10
click at [169, 411] on p "8/2025 ATM Deployed for first round of phase 2 Doppler survey to monitor critic…" at bounding box center [845, 417] width 1399 height 19
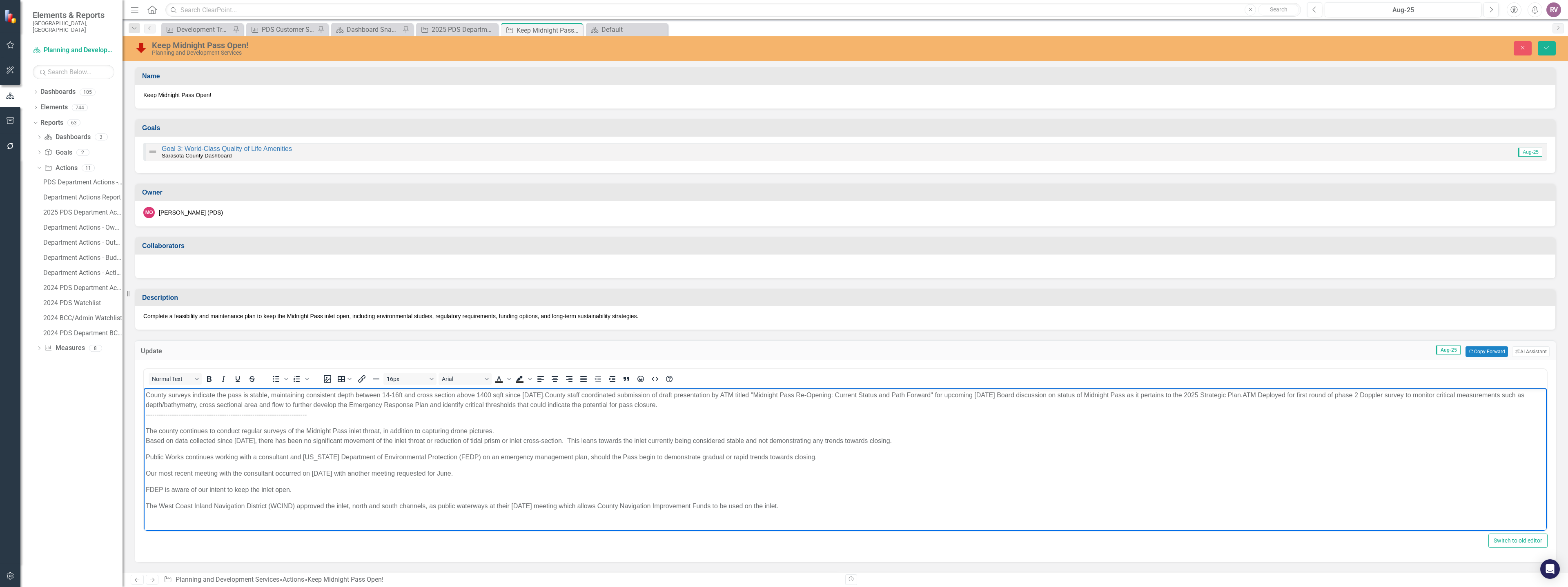
click at [225, 401] on p "County surveys indicate the pass is stable, maintaining consistent depth betwee…" at bounding box center [845, 405] width 1399 height 29
click at [233, 404] on p "County surveys indicate the pass is stable, maintaining consistent depth betwee…" at bounding box center [845, 405] width 1399 height 29
drag, startPoint x: 340, startPoint y: 417, endPoint x: 145, endPoint y: 417, distance: 195.0
click at [145, 417] on p "County surveys indicate the pass is stable, maintaining consistent depth betwee…" at bounding box center [845, 405] width 1399 height 29
click at [148, 429] on p "The county continues to conduct regular surveys of the Midnight Pass inlet thro…" at bounding box center [845, 436] width 1399 height 19
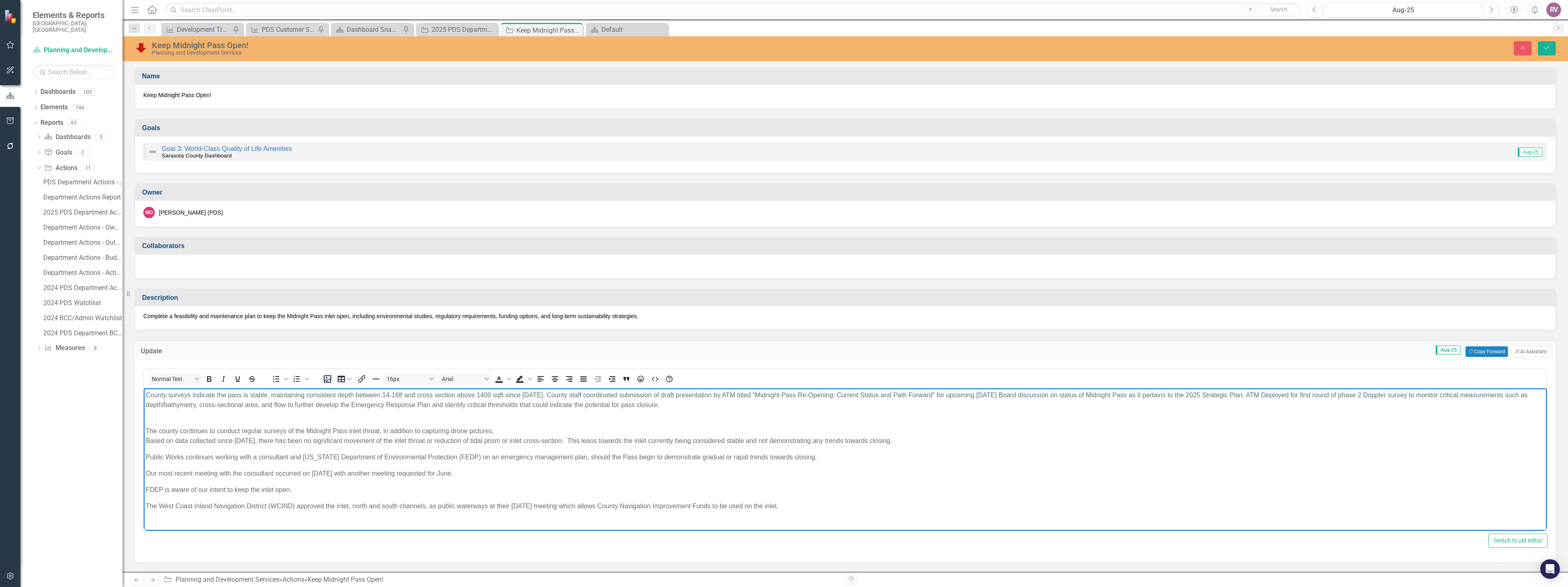
click at [148, 443] on p "The county continues to conduct regular surveys of the Midnight Pass inlet thro…" at bounding box center [845, 436] width 1399 height 19
click at [936, 430] on p "The county continues to conduct regular surveys of the Midnight Pass inlet thro…" at bounding box center [845, 431] width 1399 height 10
click at [147, 448] on p "Public Works continues working with a consultant and [US_STATE] Department of E…" at bounding box center [845, 448] width 1399 height 10
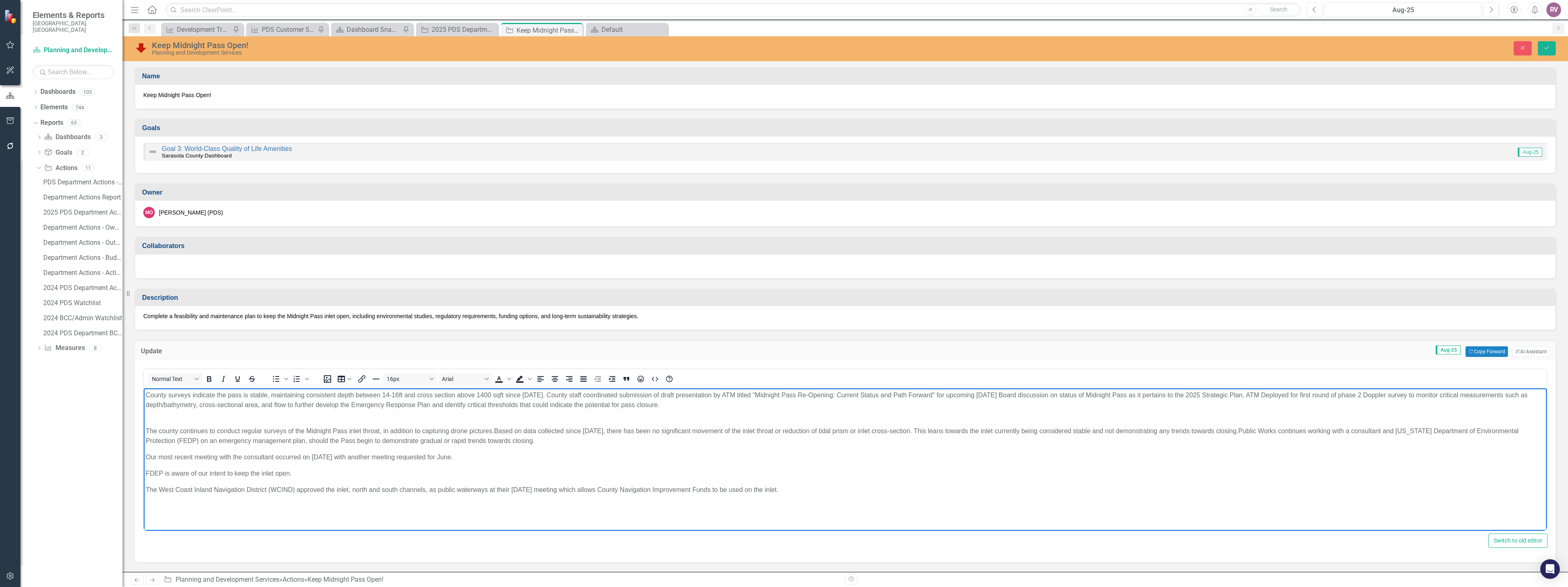
click at [145, 457] on p "Our most recent meeting with the consultant occurred on [DATE] with another mee…" at bounding box center [845, 457] width 1399 height 10
click at [147, 458] on p "FDEP is aware of our intent to keep the inlet open." at bounding box center [845, 457] width 1399 height 10
click at [147, 458] on p "The West Coast Inland Navigation District (WCIND) approved the inlet, north and…" at bounding box center [845, 457] width 1399 height 10
click at [562, 485] on body "County surveys indicate the pass is stable, maintaining consistent depth betwee…" at bounding box center [845, 450] width 1403 height 122
click at [1540, 43] on button "Save" at bounding box center [1547, 48] width 18 height 14
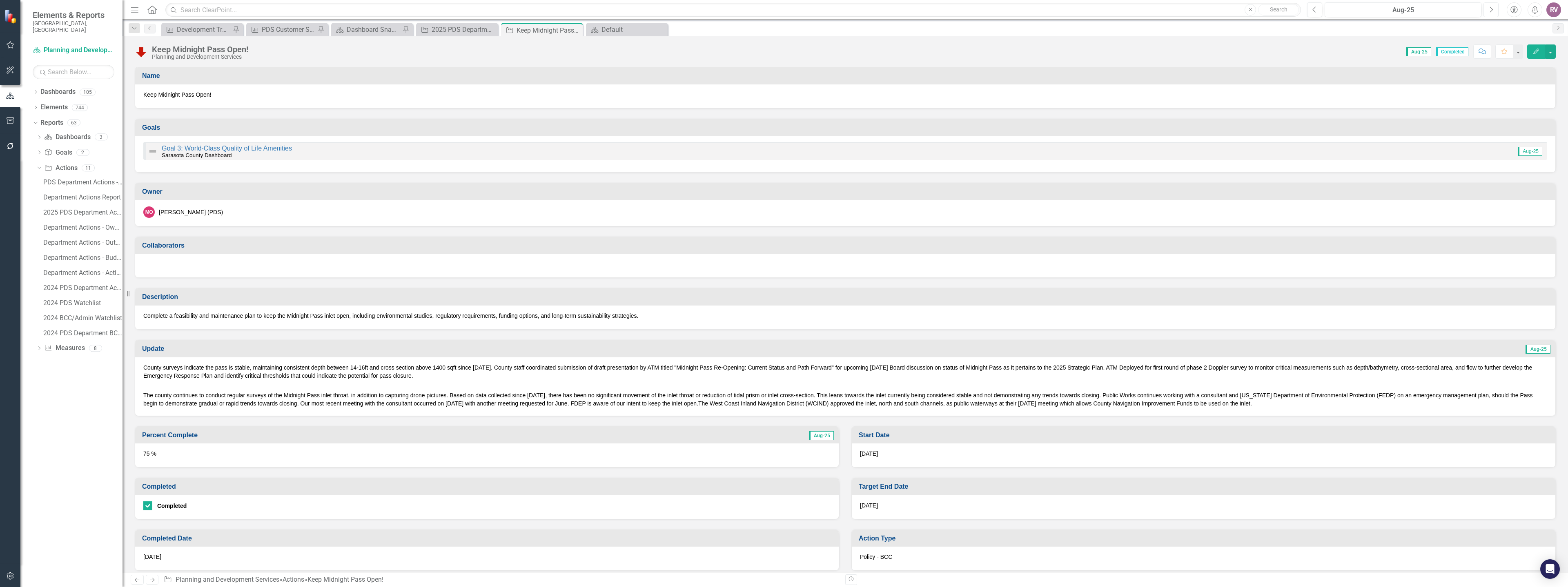
click at [1493, 13] on button "Next" at bounding box center [1491, 10] width 15 height 15
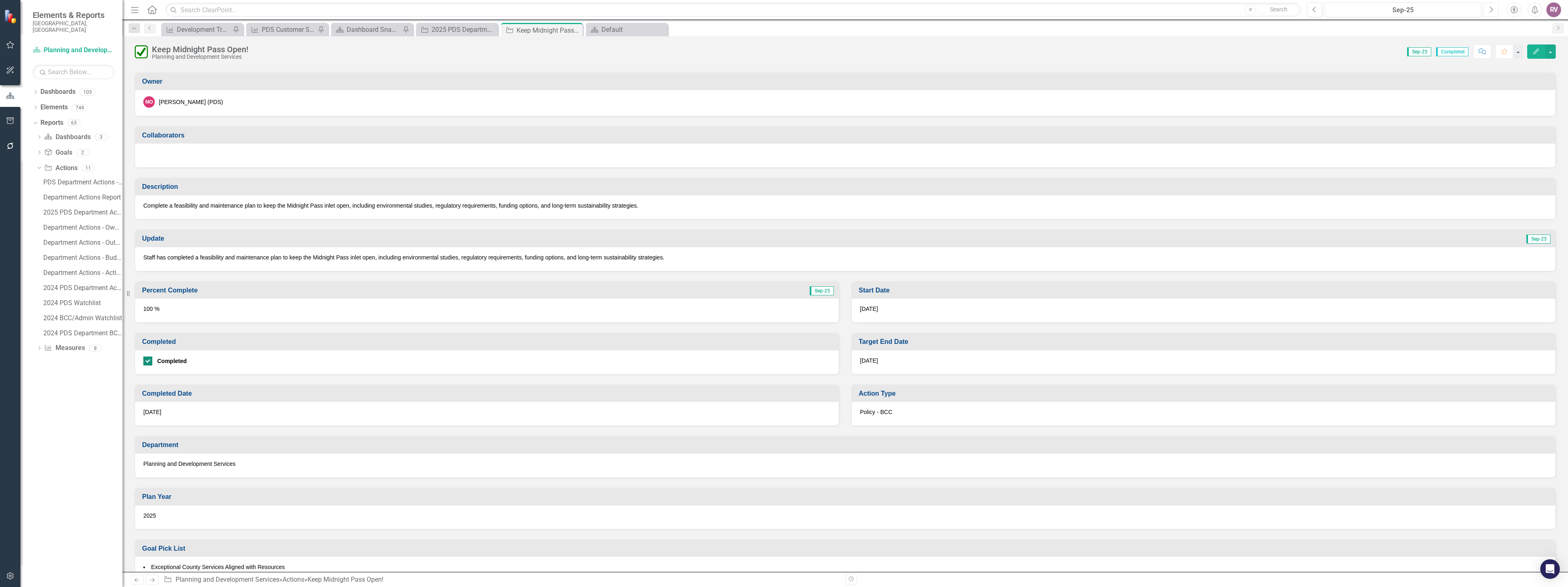
scroll to position [122, 0]
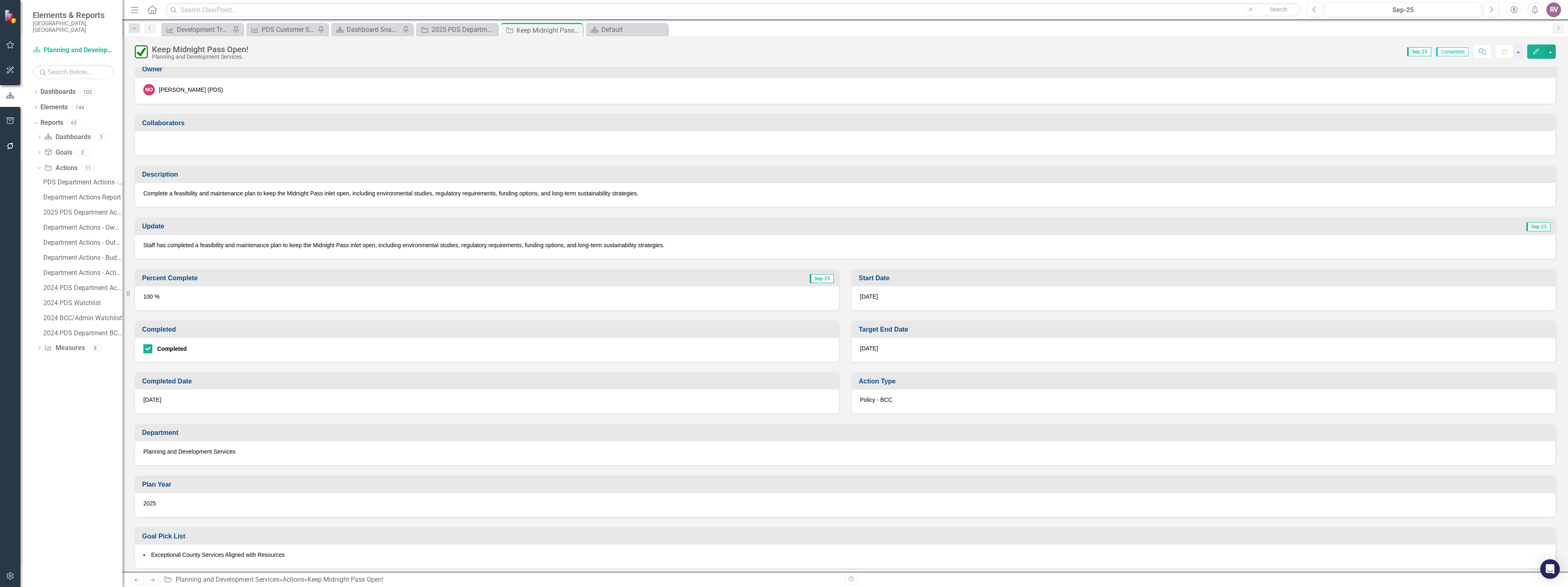
click at [228, 397] on div "[DATE]" at bounding box center [487, 401] width 704 height 24
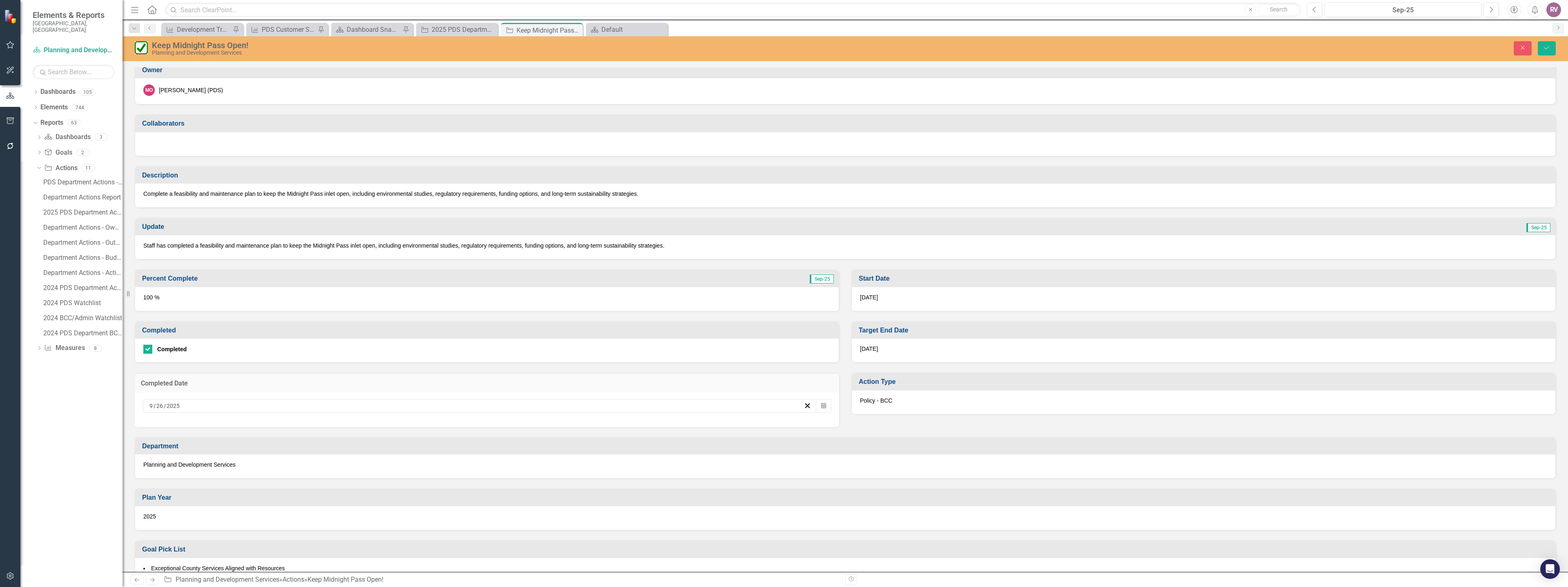
click at [226, 402] on div "[DATE]" at bounding box center [476, 406] width 656 height 8
click at [500, 498] on abbr "25" at bounding box center [499, 497] width 7 height 7
click at [1551, 46] on button "Save" at bounding box center [1547, 48] width 18 height 14
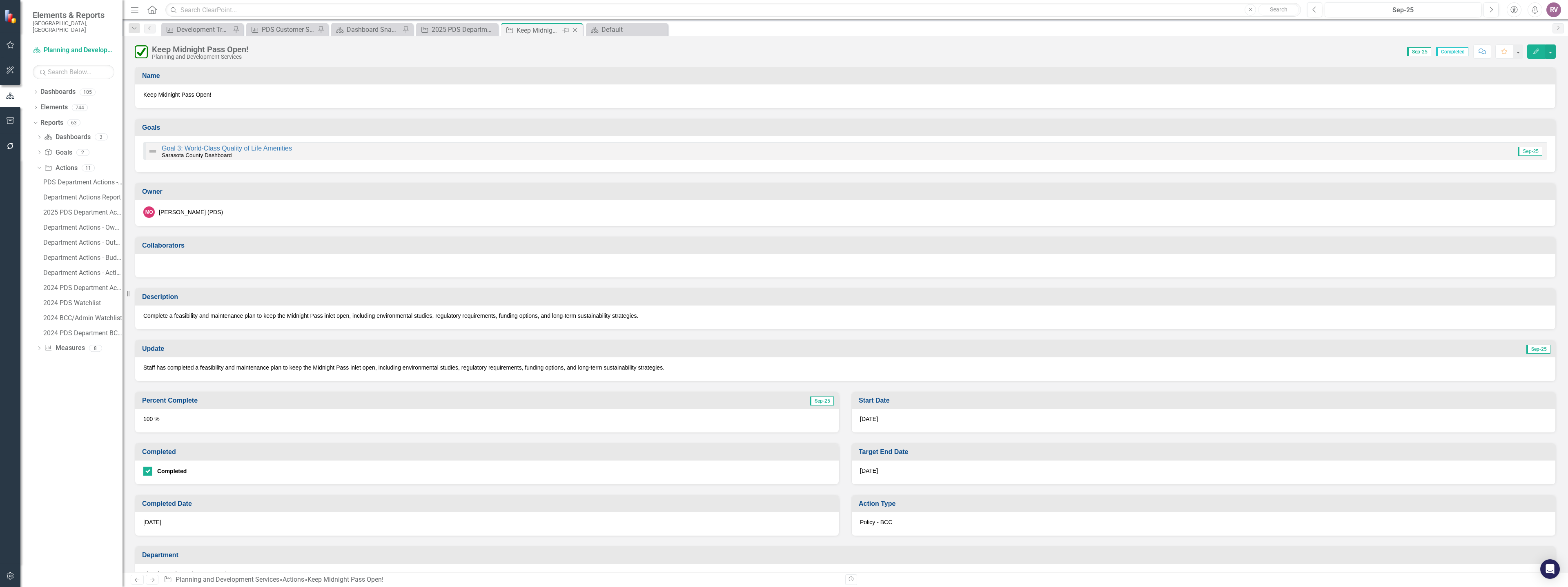
click at [578, 30] on icon "Close" at bounding box center [575, 30] width 8 height 7
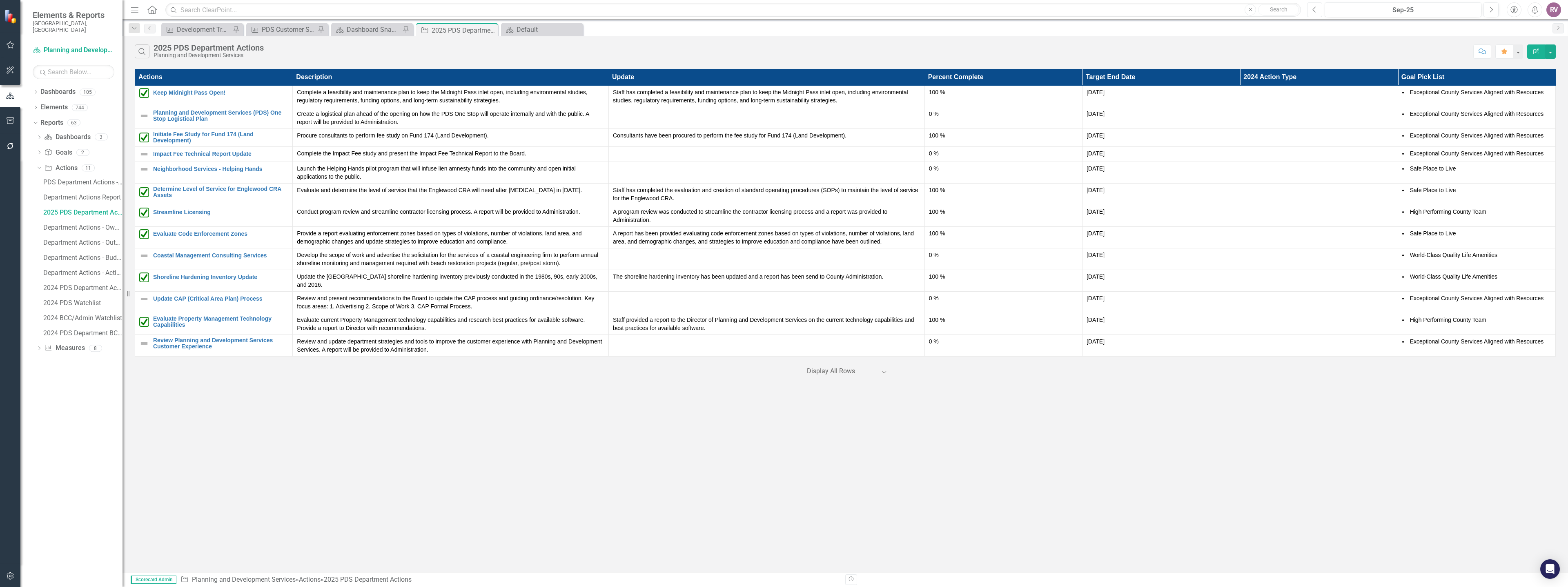
click at [1311, 10] on button "Previous" at bounding box center [1314, 10] width 15 height 15
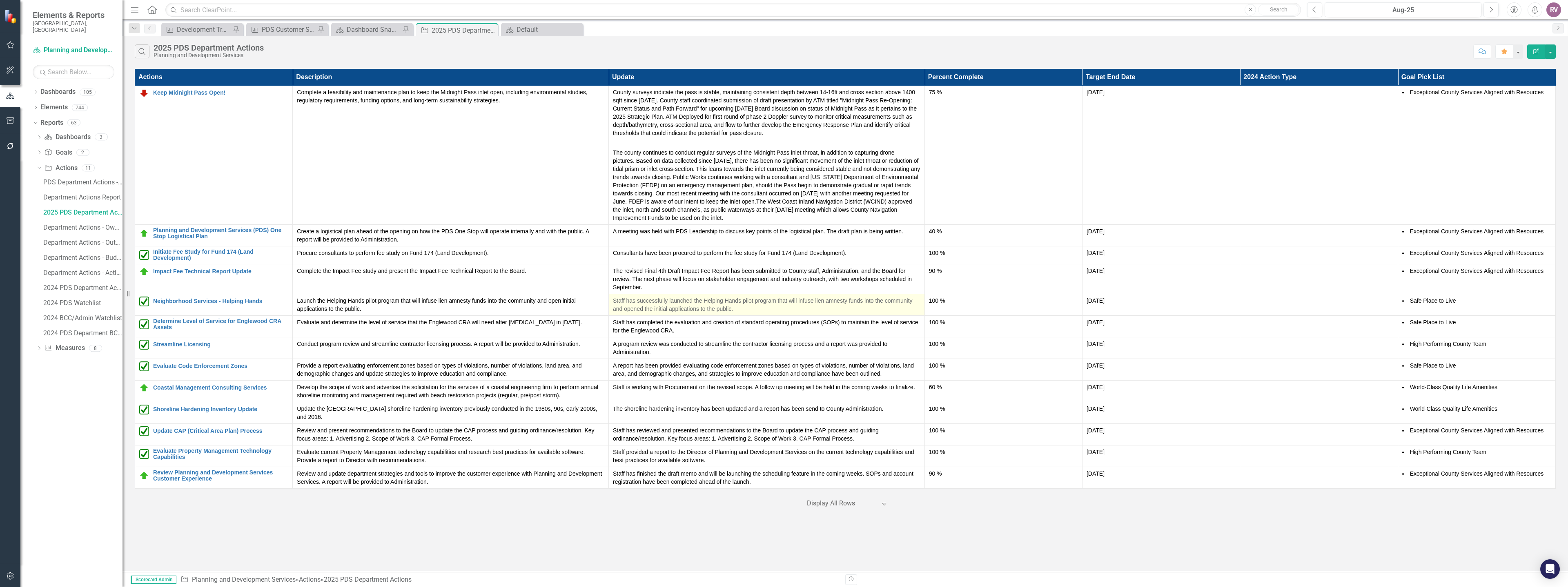
drag, startPoint x: 756, startPoint y: 310, endPoint x: 614, endPoint y: 300, distance: 142.4
click at [614, 300] on p "Staff has successfully launched the Helping Hands pilot program that will infus…" at bounding box center [766, 305] width 307 height 16
copy p "Staff has successfully launched the Helping Hands pilot program that will infus…"
click at [1491, 9] on icon "Next" at bounding box center [1491, 10] width 4 height 7
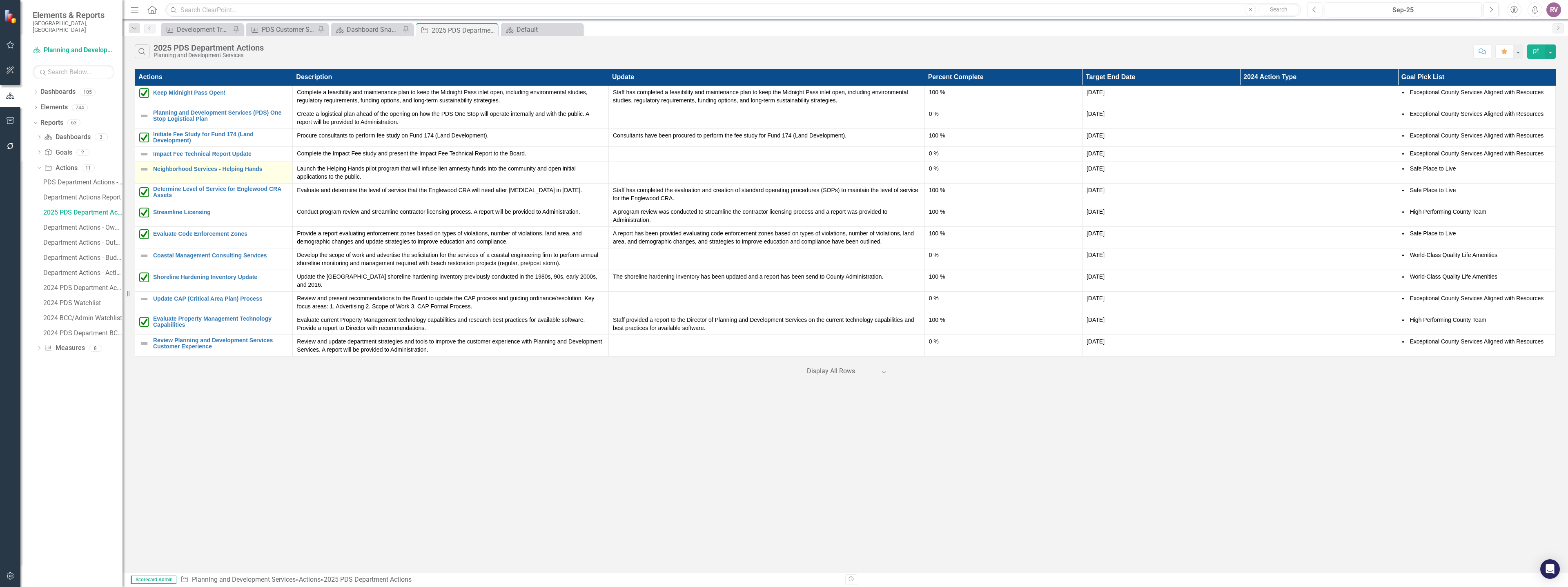
click at [181, 173] on div "Neighborhood Services - Helping Hands" at bounding box center [214, 169] width 149 height 10
click at [181, 169] on link "Neighborhood Services - Helping Hands" at bounding box center [221, 169] width 135 height 6
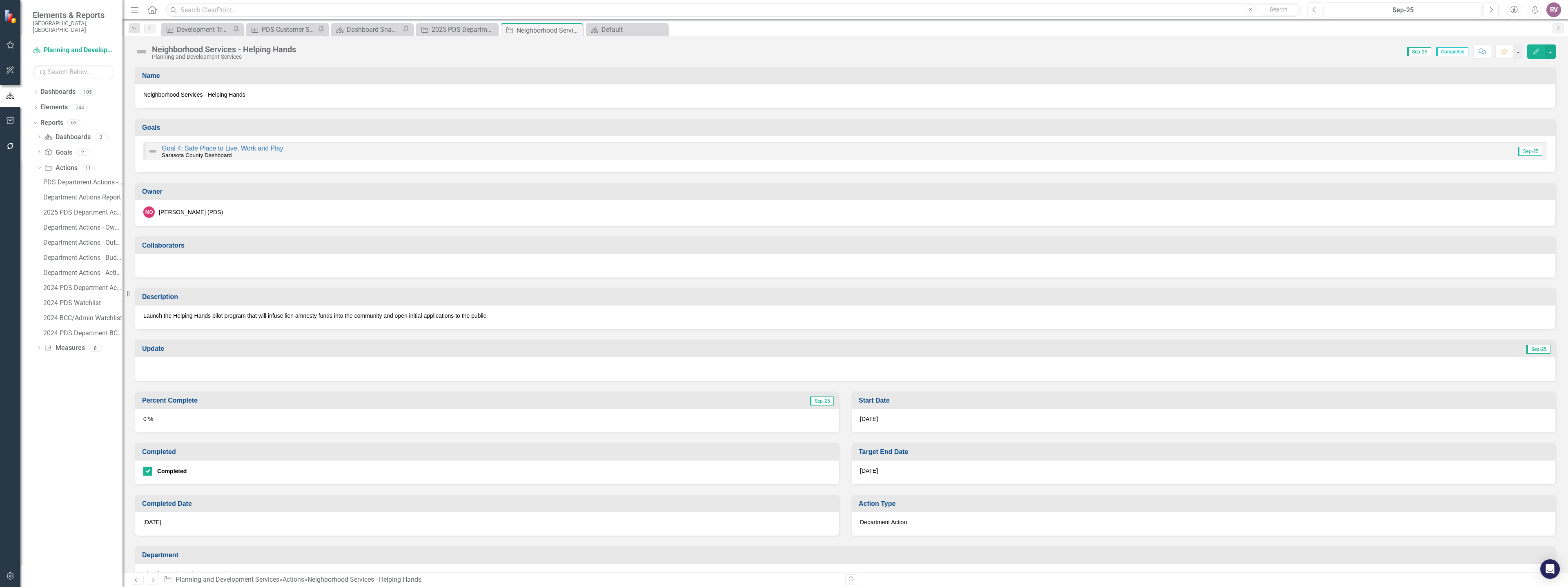
click at [142, 52] on img at bounding box center [141, 51] width 13 height 13
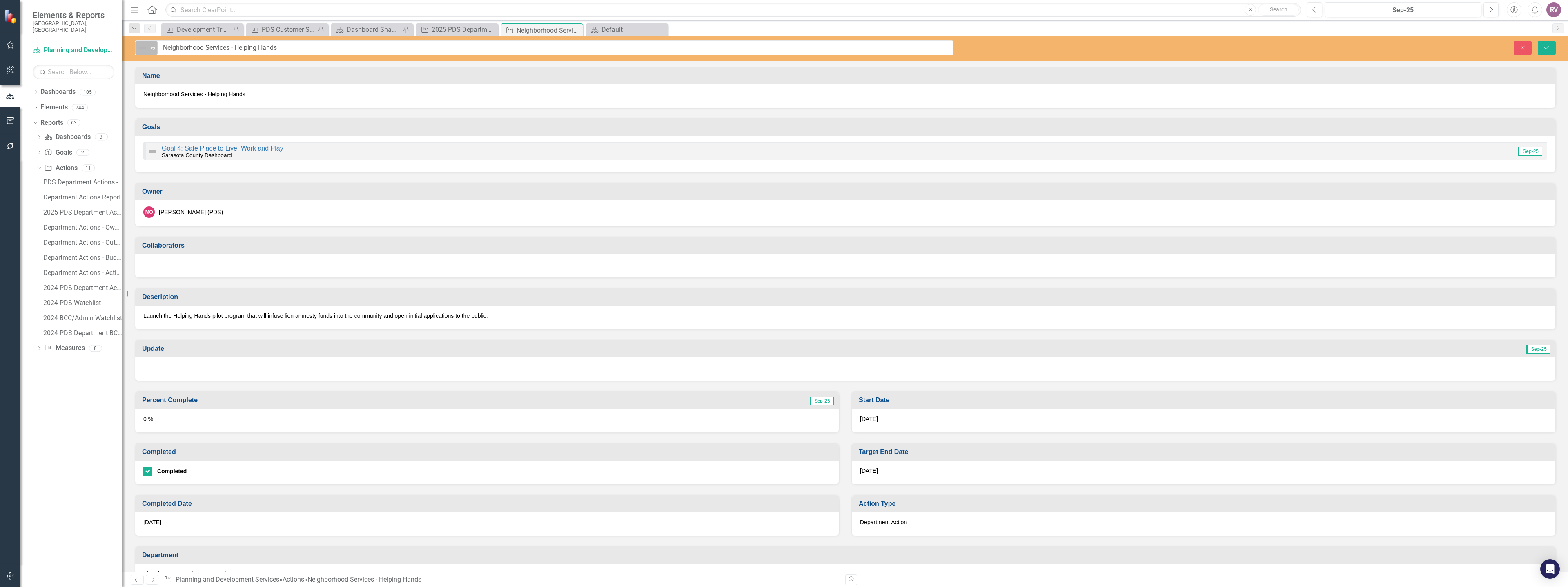
click at [145, 55] on div "Not Defined Expand" at bounding box center [146, 47] width 23 height 14
click at [155, 72] on div "On Target" at bounding box center [177, 76] width 69 height 10
click at [1544, 46] on icon "Save" at bounding box center [1547, 47] width 7 height 5
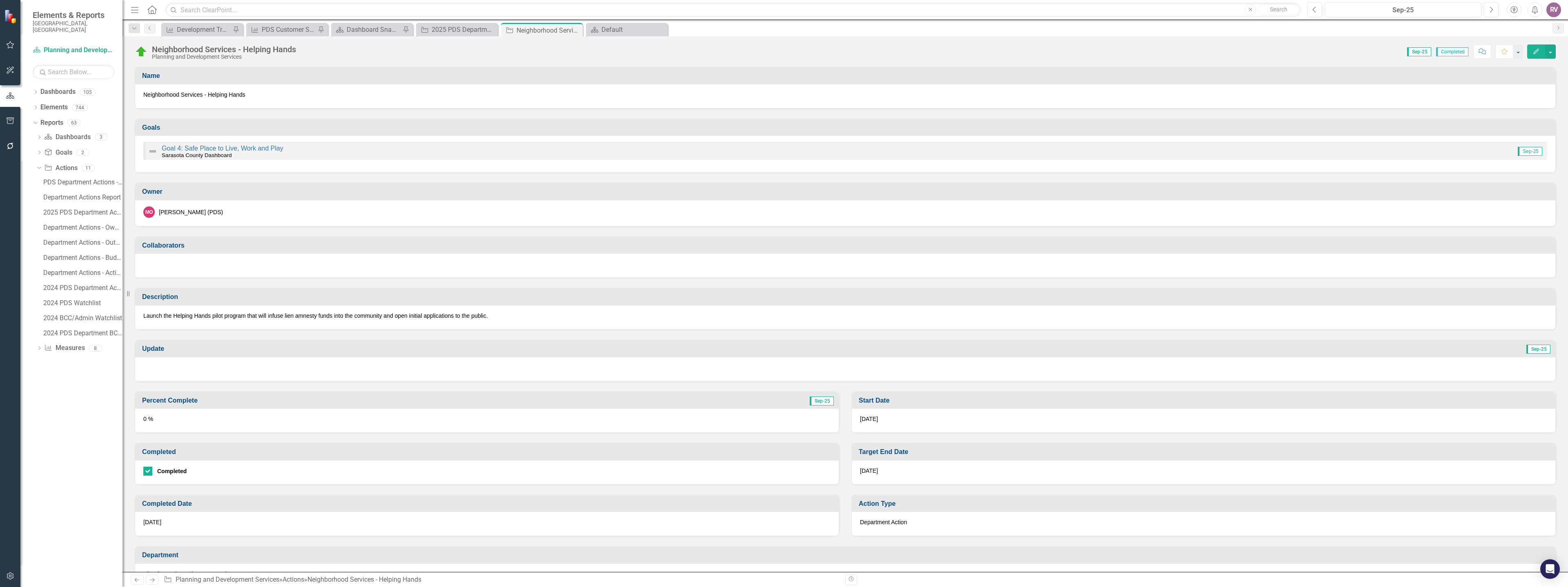
click at [167, 369] on div at bounding box center [845, 369] width 1420 height 24
click at [167, 369] on div at bounding box center [845, 369] width 1420 height 24
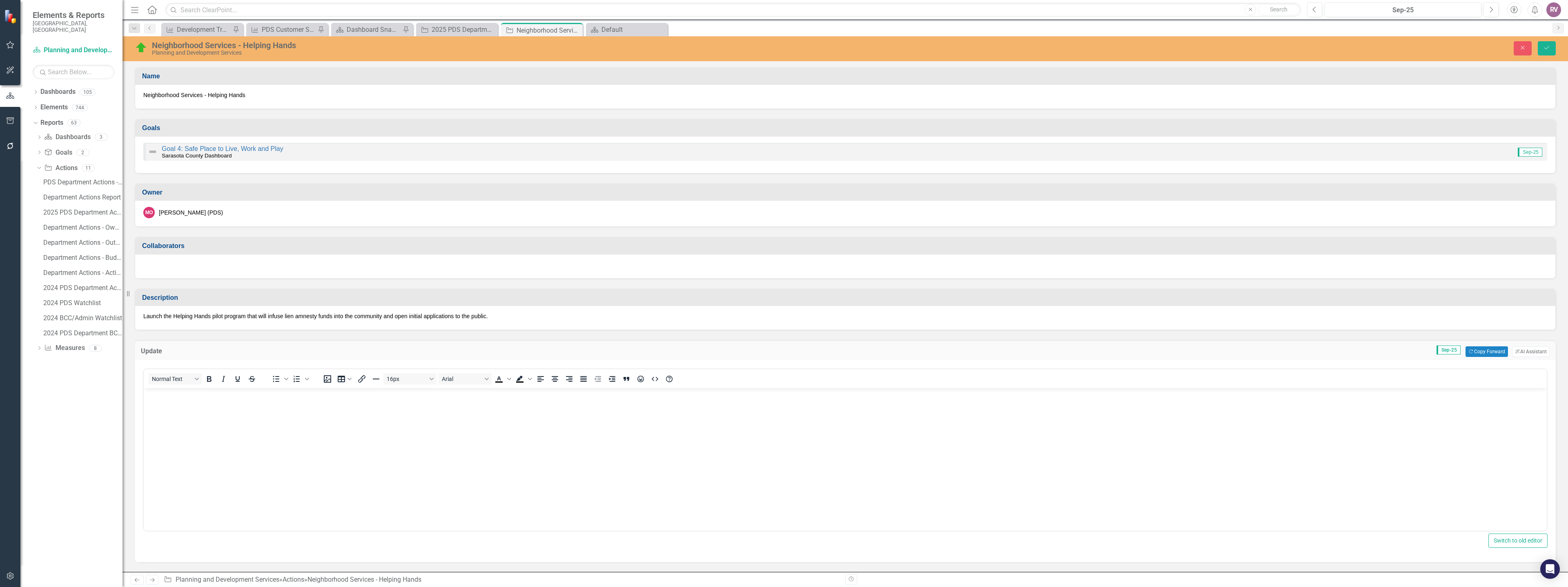
click at [172, 402] on body "Rich Text Area. Press ALT-0 for help." at bounding box center [845, 450] width 1403 height 122
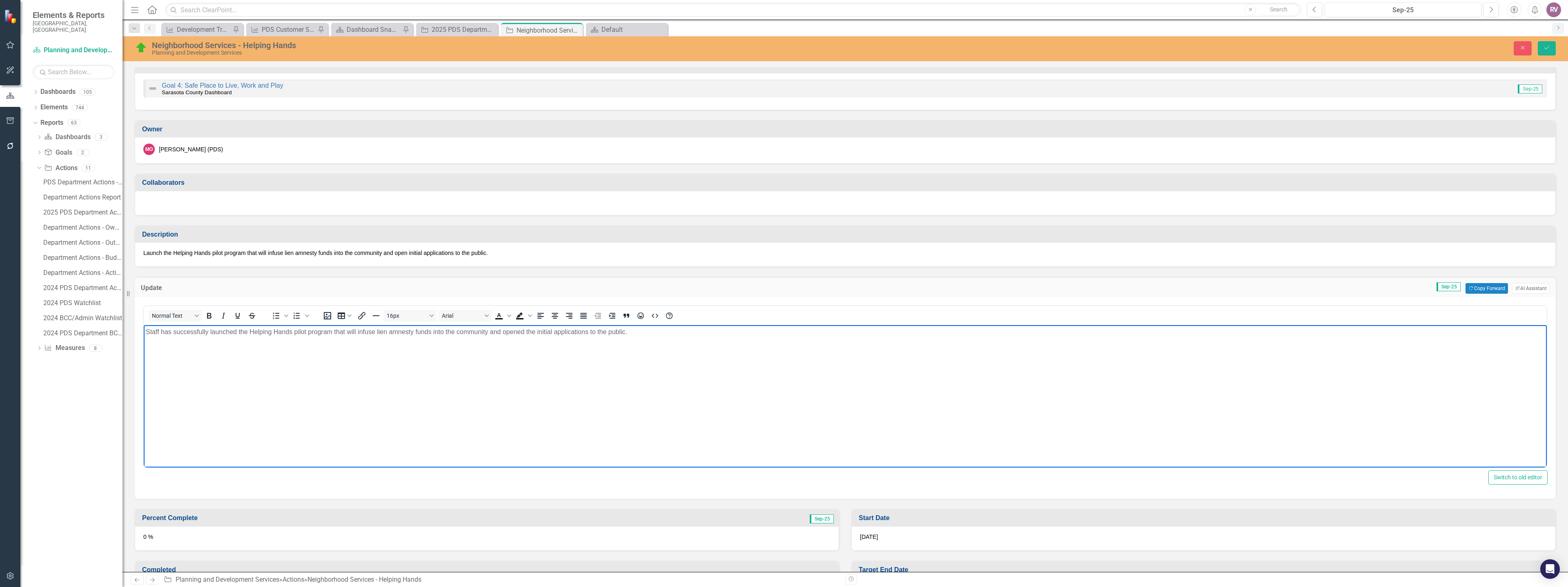
scroll to position [82, 0]
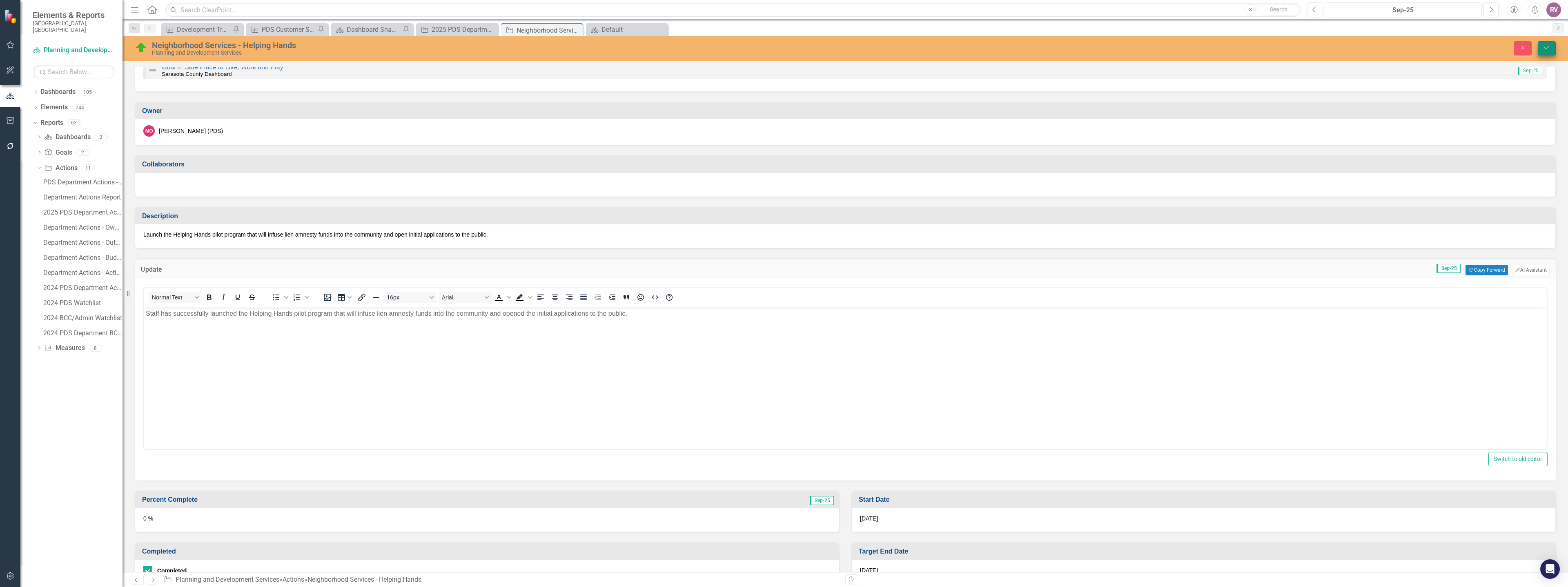
click at [1538, 52] on div "Close Save" at bounding box center [1267, 48] width 590 height 14
click at [1539, 52] on button "Save" at bounding box center [1547, 48] width 18 height 14
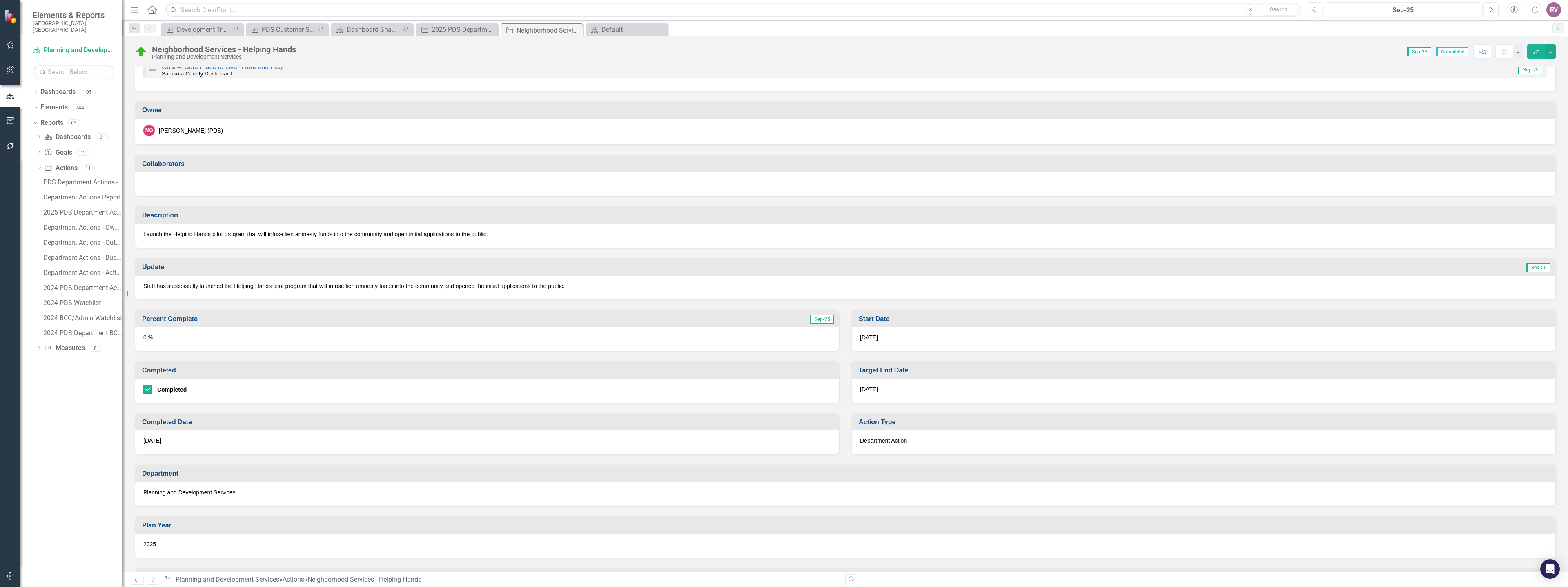
click at [195, 340] on div "0 %" at bounding box center [487, 339] width 704 height 24
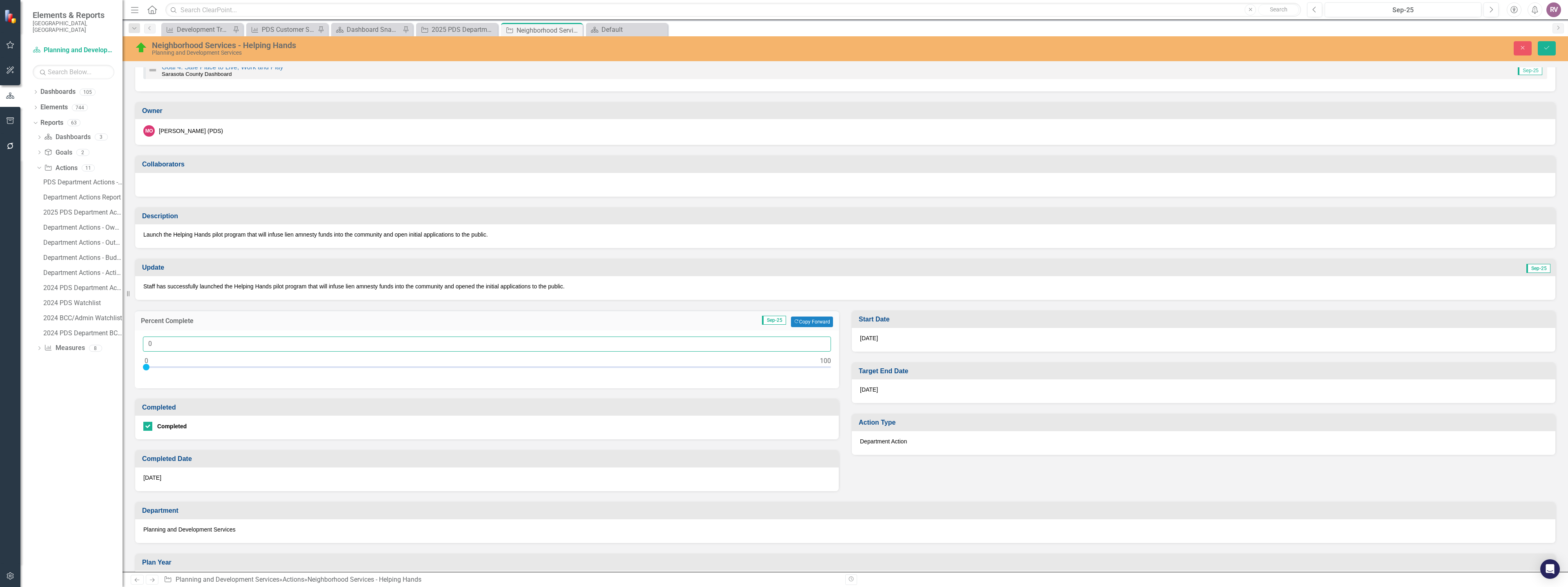
click at [194, 348] on input "0" at bounding box center [487, 344] width 688 height 15
type input "0100"
click at [1544, 47] on icon "Save" at bounding box center [1547, 47] width 7 height 5
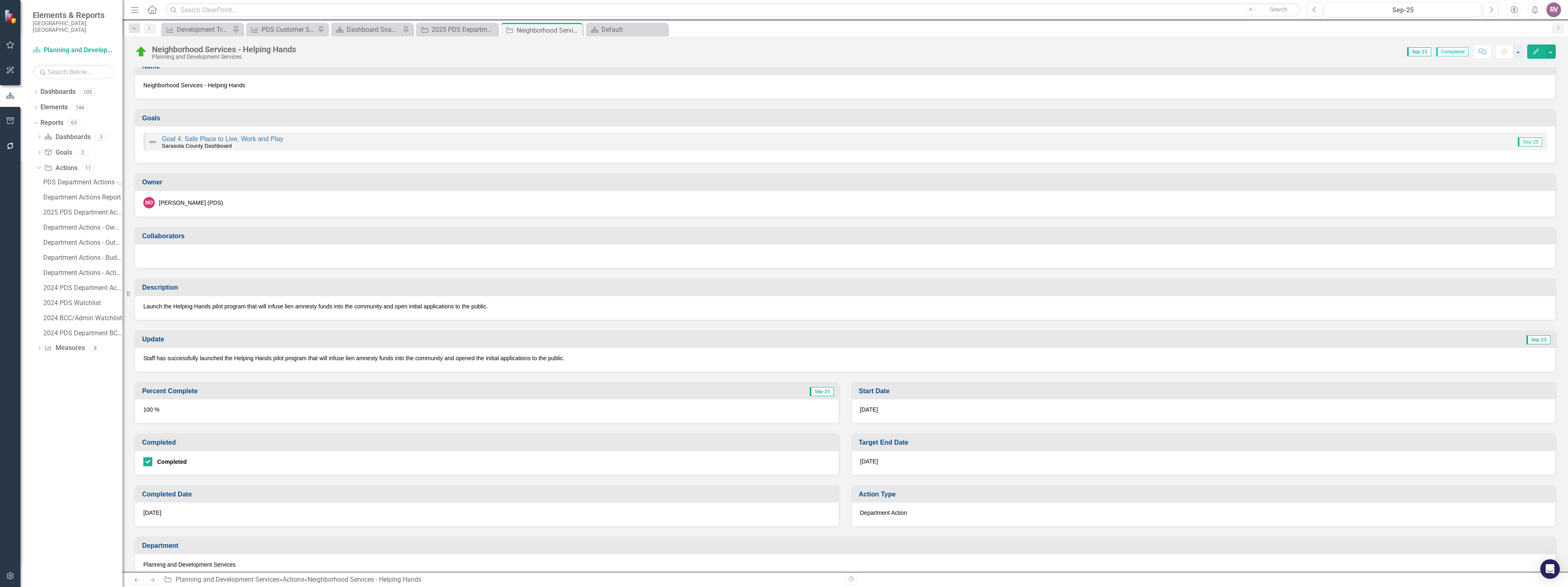
scroll to position [0, 0]
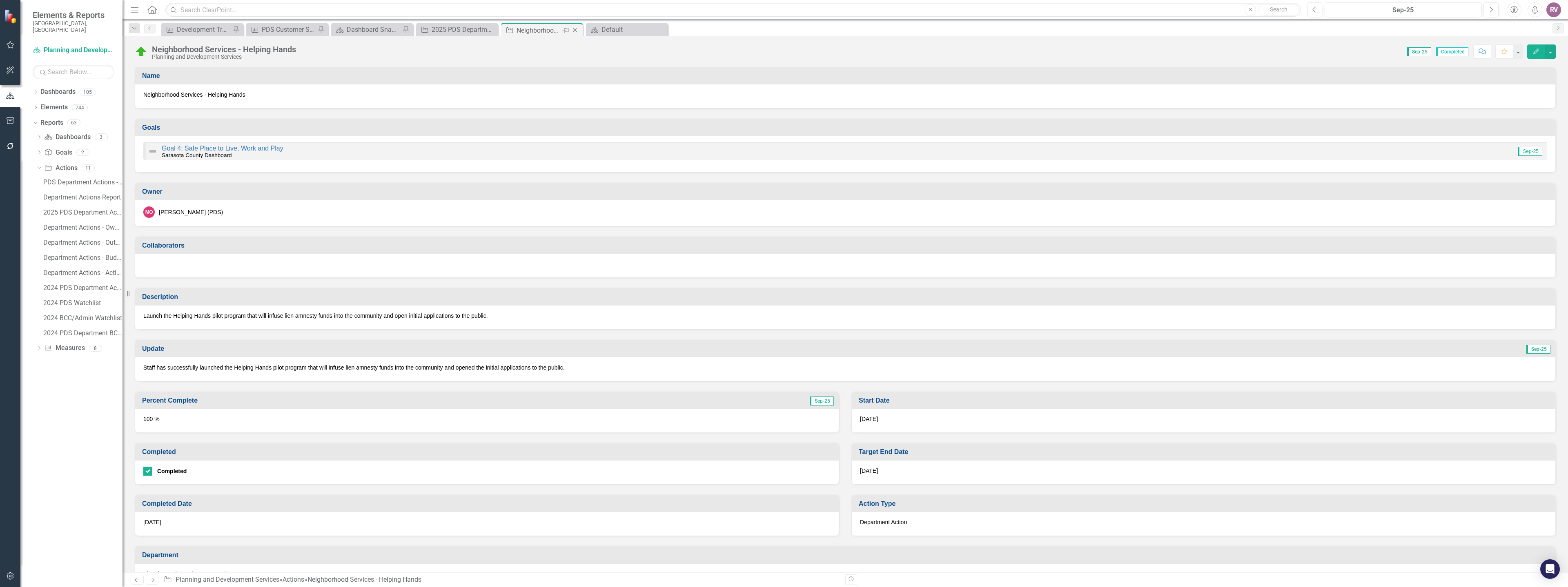
click at [577, 32] on icon "Close" at bounding box center [575, 30] width 8 height 7
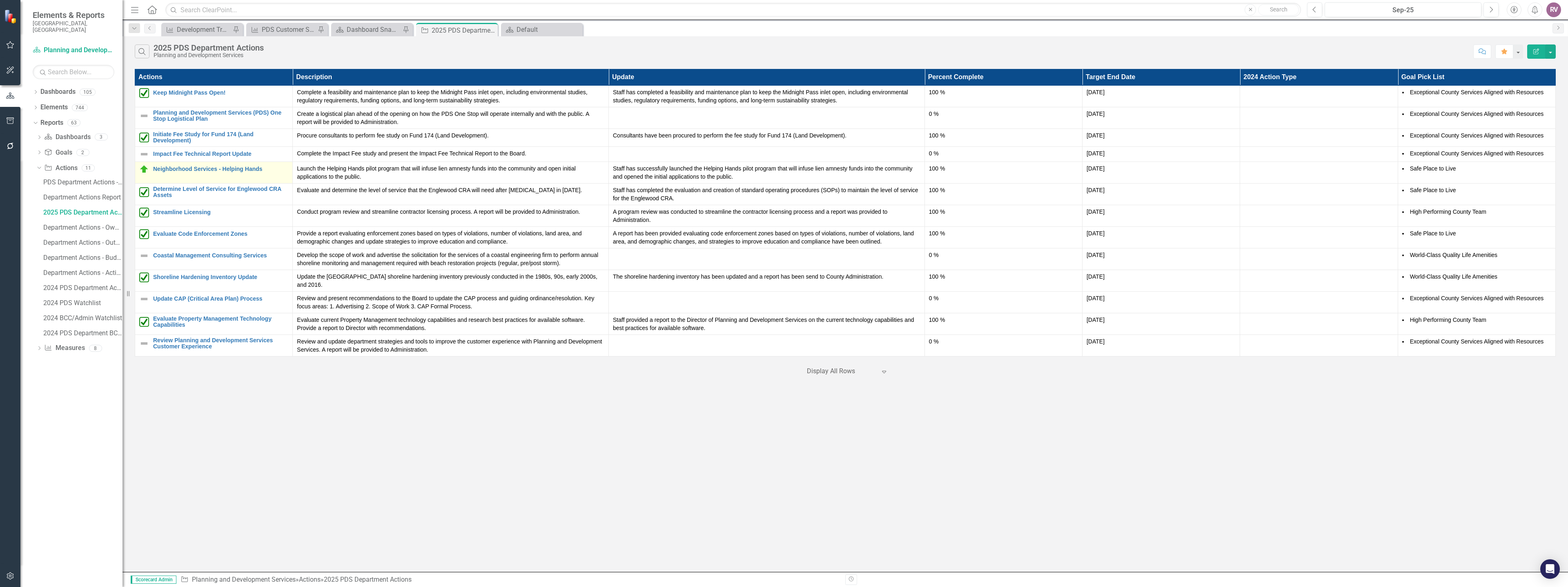
click at [141, 169] on img at bounding box center [144, 169] width 10 height 10
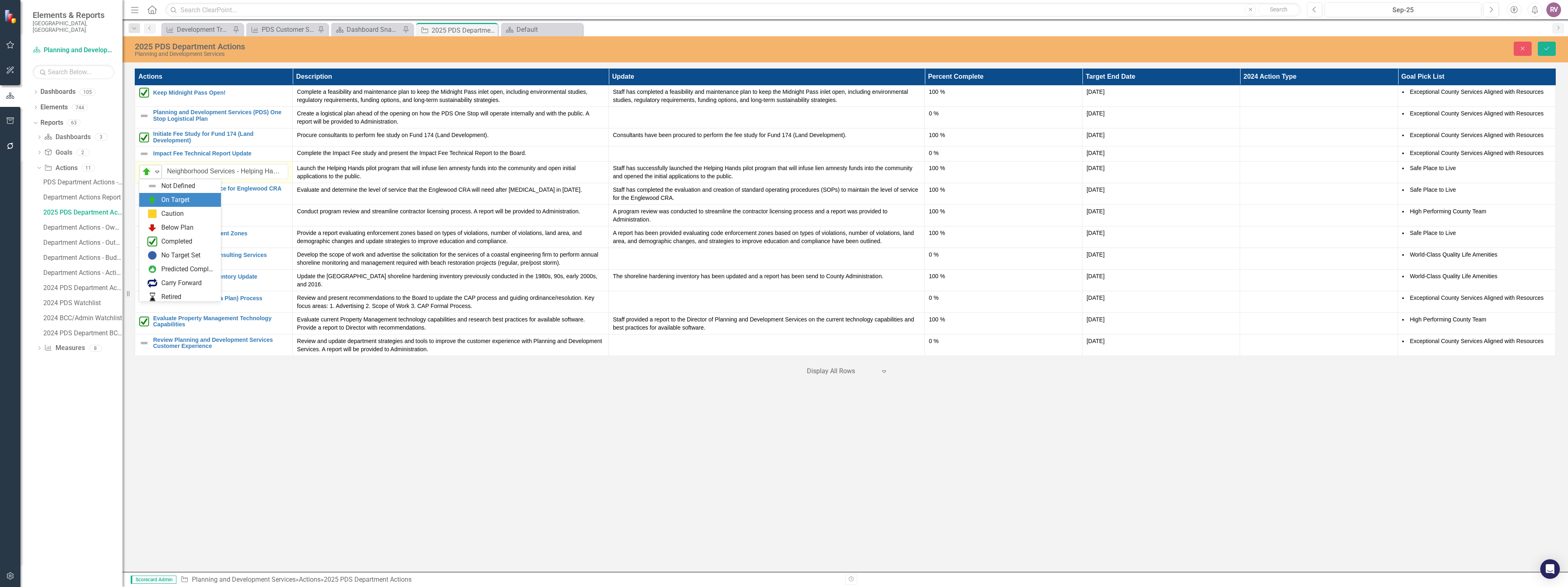
click at [145, 170] on img at bounding box center [147, 172] width 10 height 10
click at [166, 231] on div "Completed" at bounding box center [177, 228] width 31 height 9
click at [1547, 50] on icon "Save" at bounding box center [1547, 48] width 7 height 5
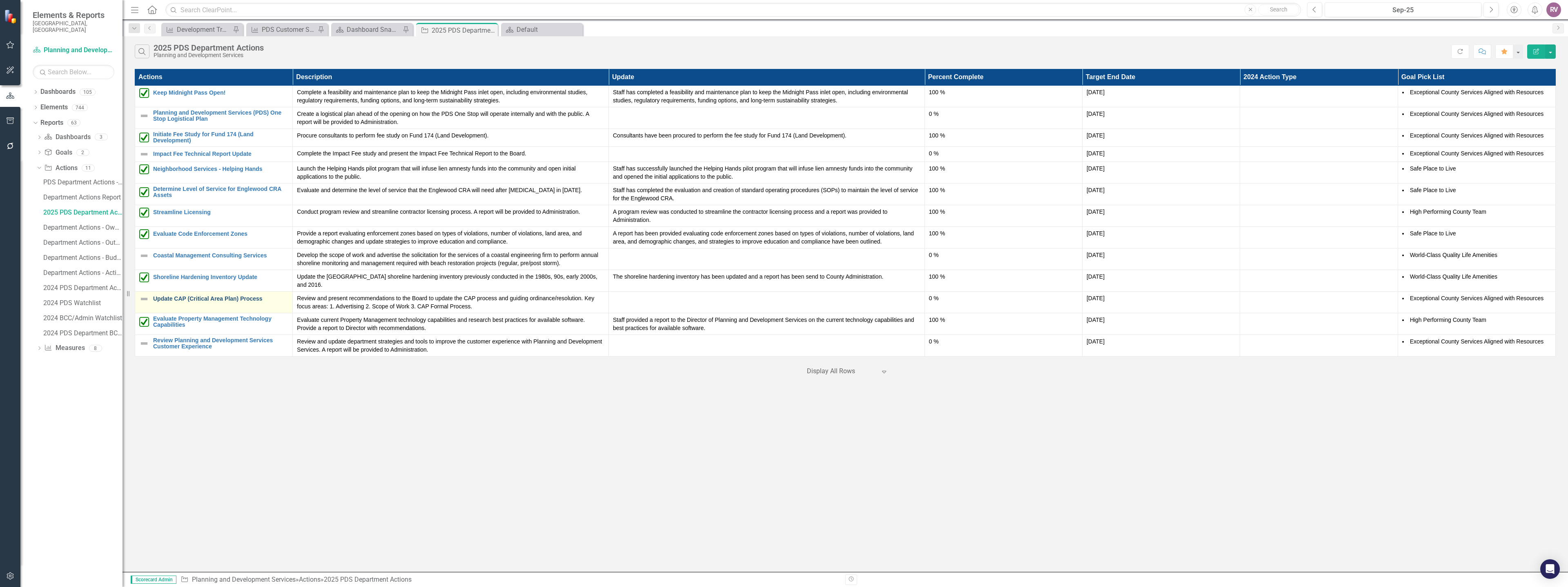
click at [167, 296] on link "Update CAP (Critical Area Plan) Process" at bounding box center [221, 299] width 135 height 6
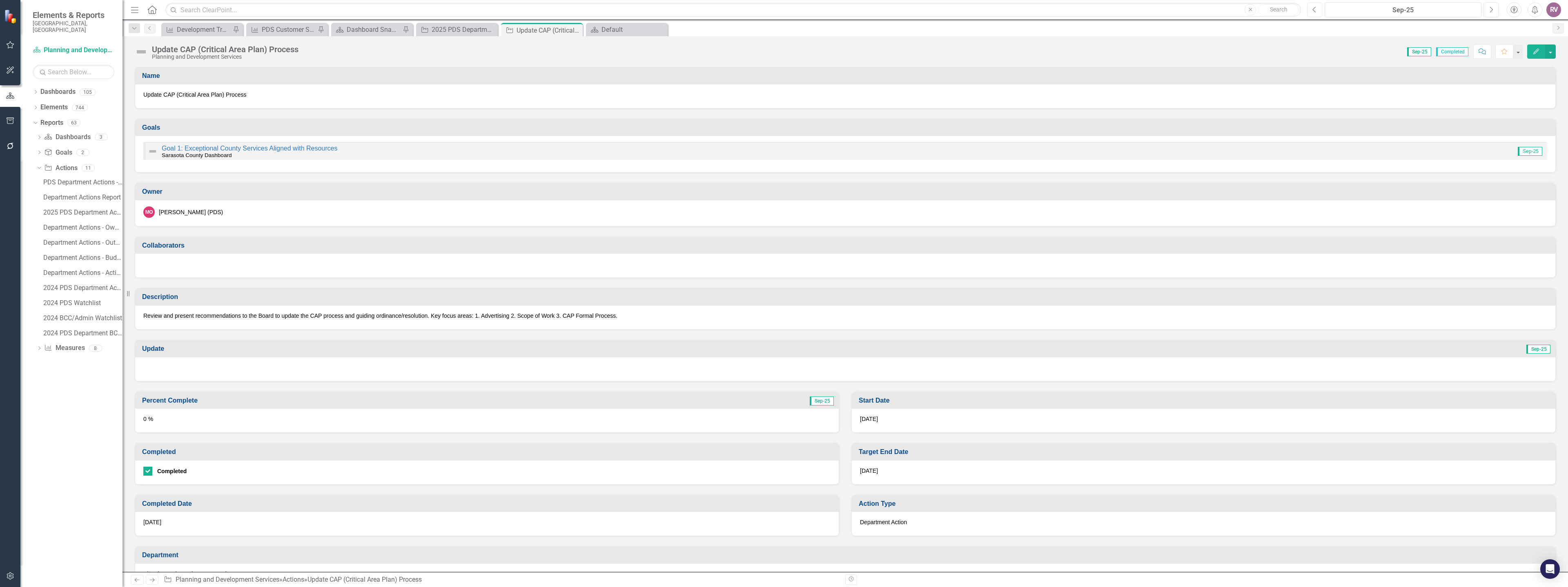
click at [1316, 12] on icon "Previous" at bounding box center [1314, 10] width 4 height 7
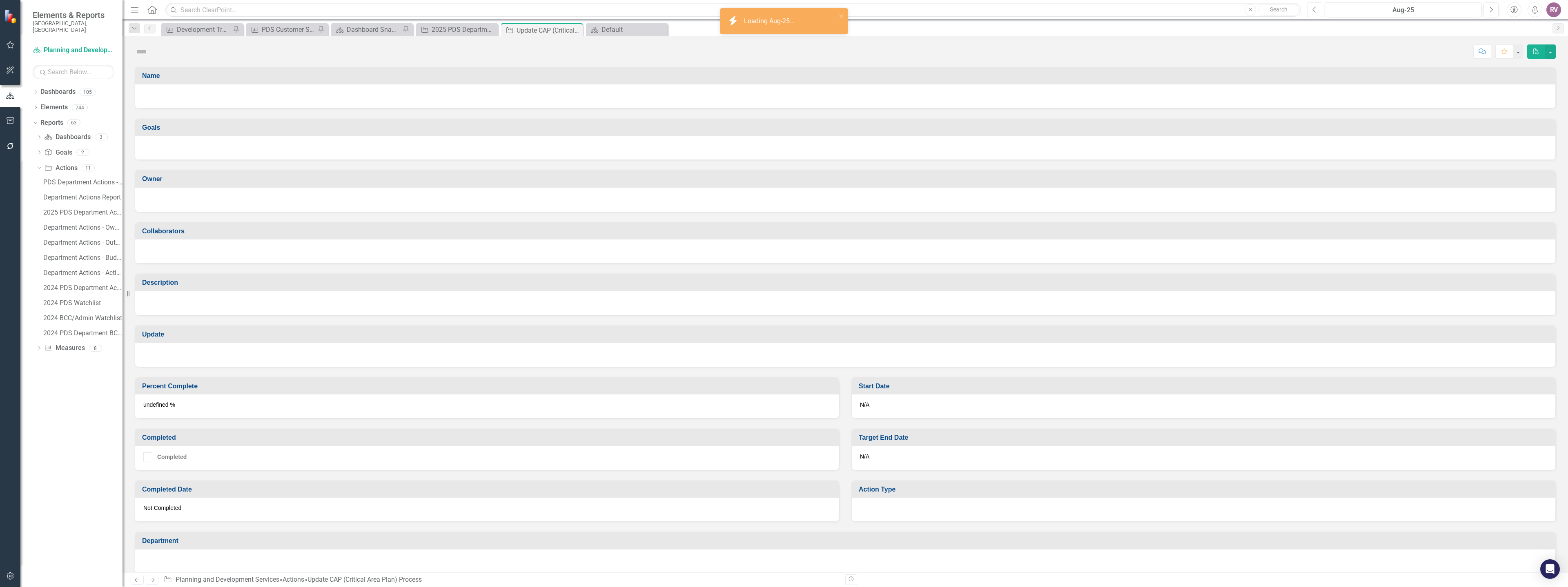
checkbox input "true"
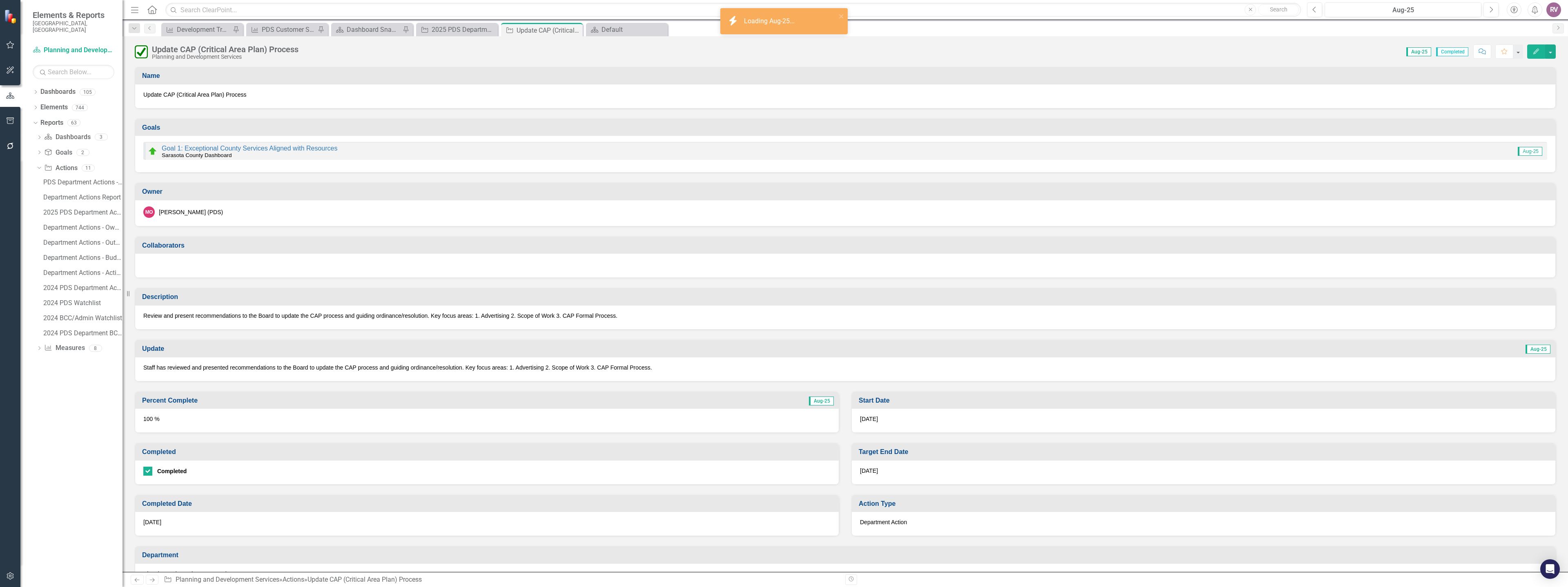
click at [149, 368] on p "Staff has reviewed and presented recommendations to the Board to update the CAP…" at bounding box center [845, 367] width 1404 height 8
drag, startPoint x: 143, startPoint y: 367, endPoint x: 270, endPoint y: 362, distance: 127.1
click at [270, 362] on div "Staff has reviewed and presented recommendations to the Board to update the CAP…" at bounding box center [845, 369] width 1420 height 24
click at [270, 367] on p "Staff has reviewed and presented recommendations to the Board to update the CAP…" at bounding box center [845, 367] width 1404 height 8
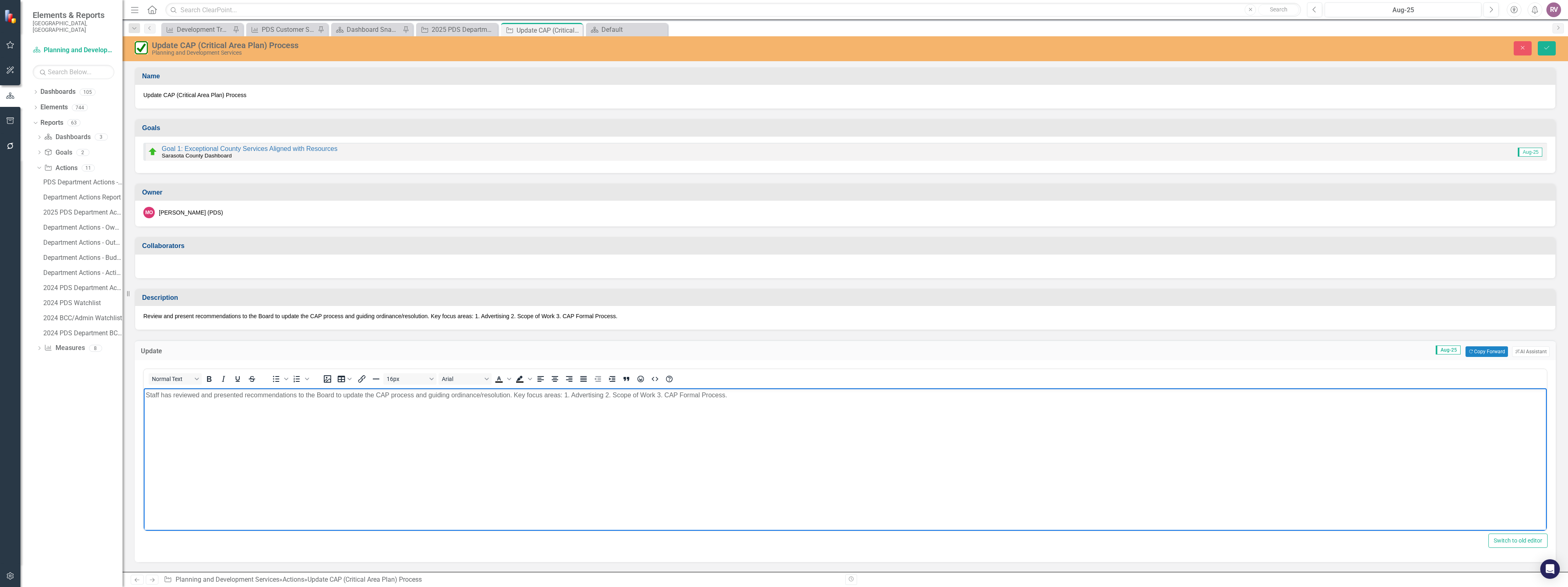
drag, startPoint x: 736, startPoint y: 400, endPoint x: 115, endPoint y: 406, distance: 621.0
click at [144, 406] on html "Staff has reviewed and presented recommendations to the Board to update the CAP…" at bounding box center [845, 450] width 1403 height 122
copy p "Staff has reviewed and presented recommendations to the Board to update the CAP…"
click at [1542, 48] on button "Save" at bounding box center [1547, 48] width 18 height 14
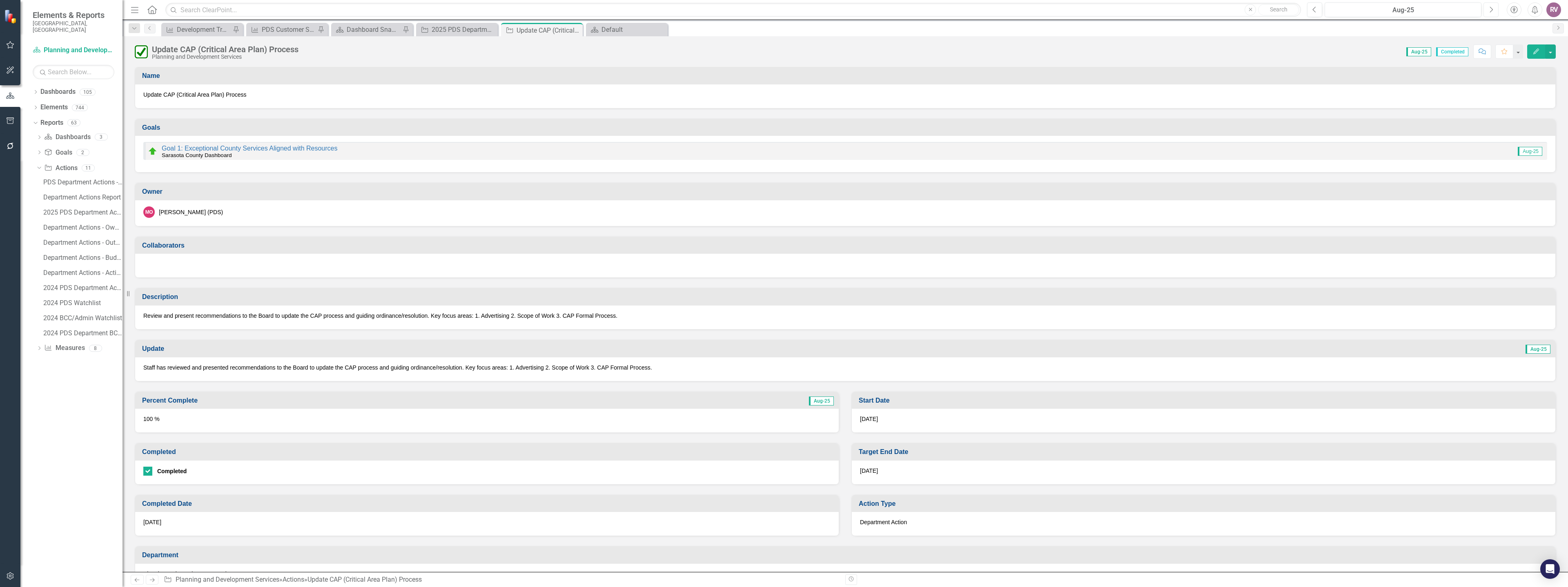
click at [1494, 13] on button "Next" at bounding box center [1491, 10] width 15 height 15
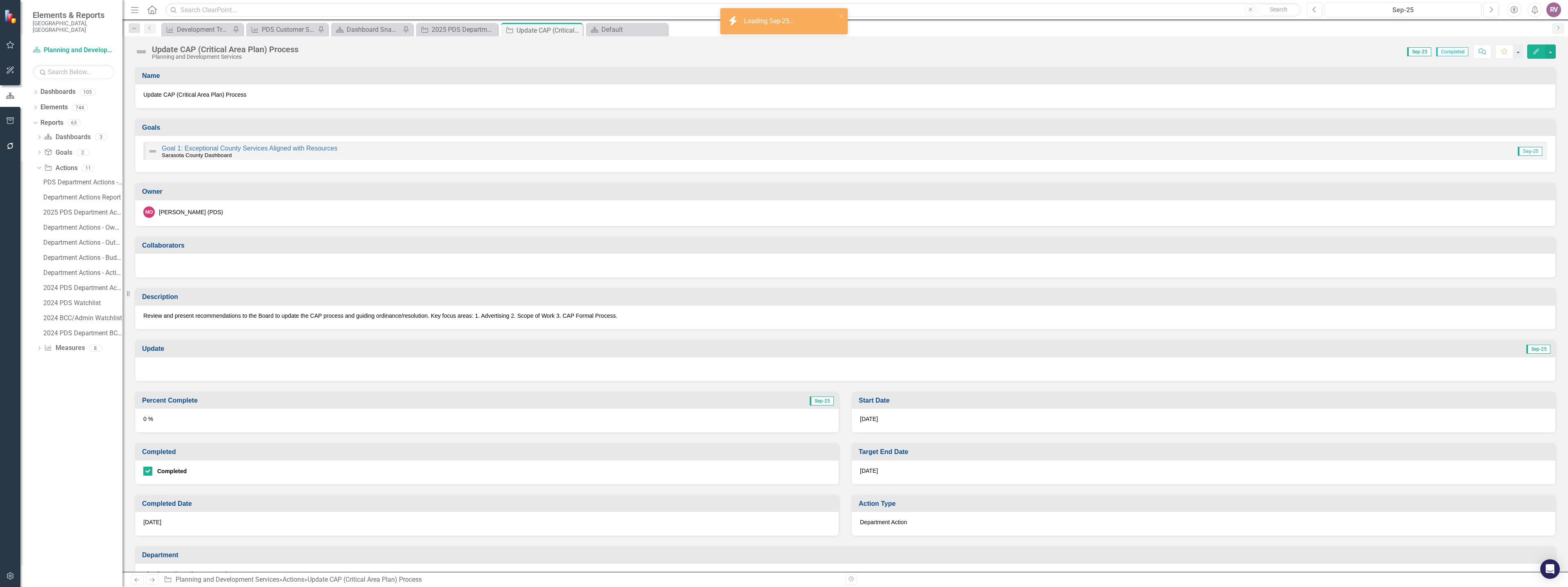
click at [145, 54] on img at bounding box center [141, 51] width 13 height 13
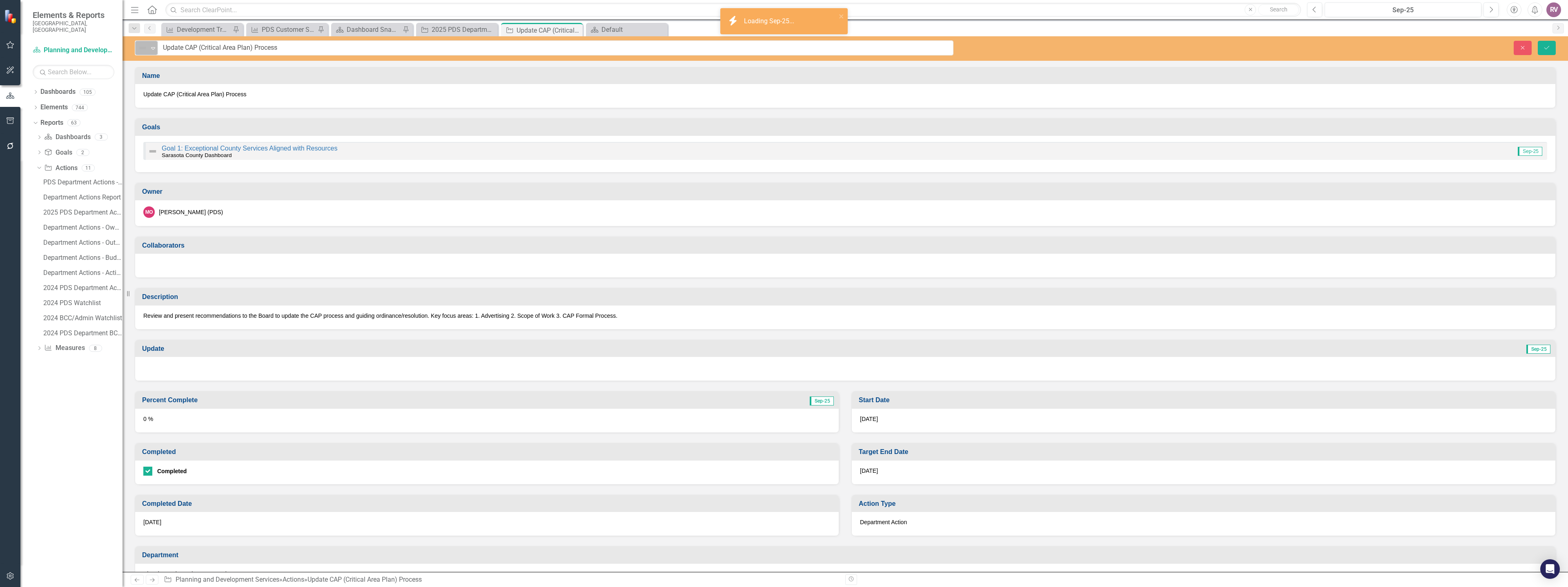
click at [143, 52] on img at bounding box center [142, 48] width 10 height 10
click at [156, 116] on div "Completed" at bounding box center [177, 117] width 69 height 10
click at [161, 372] on div at bounding box center [845, 369] width 1420 height 24
click at [162, 373] on div at bounding box center [845, 369] width 1420 height 24
click at [173, 373] on div at bounding box center [845, 369] width 1420 height 24
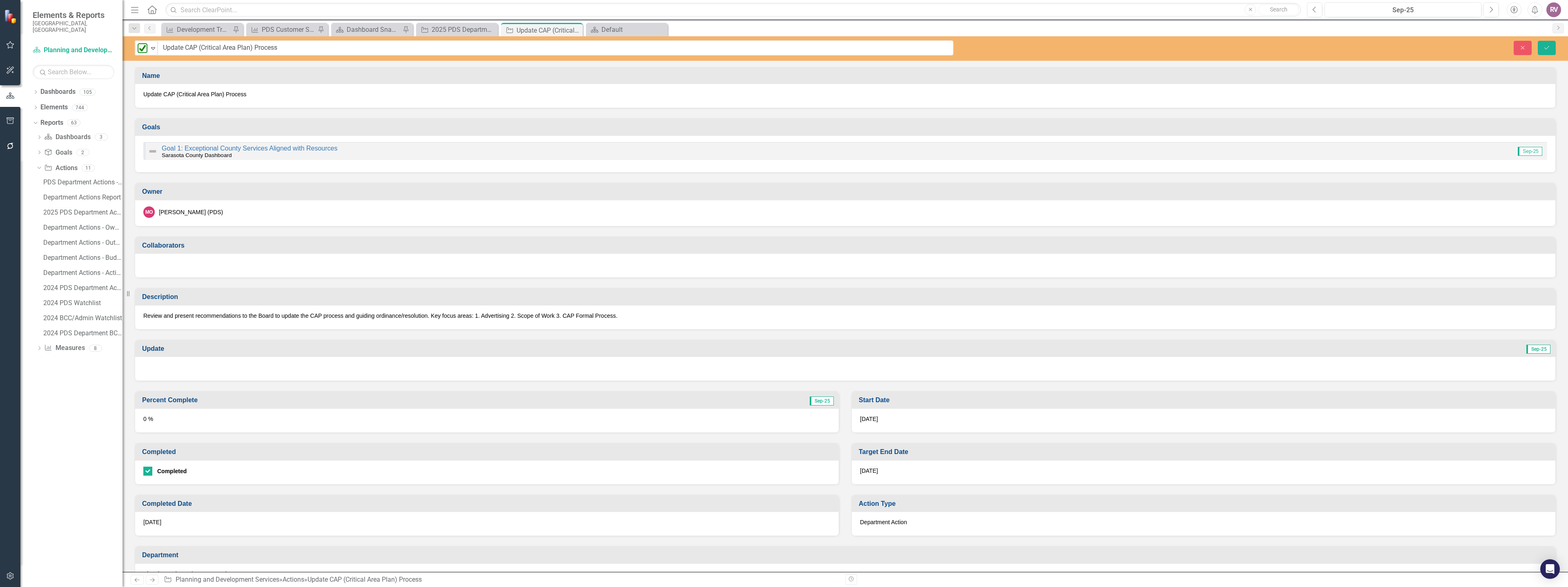
click at [173, 373] on div at bounding box center [845, 369] width 1420 height 24
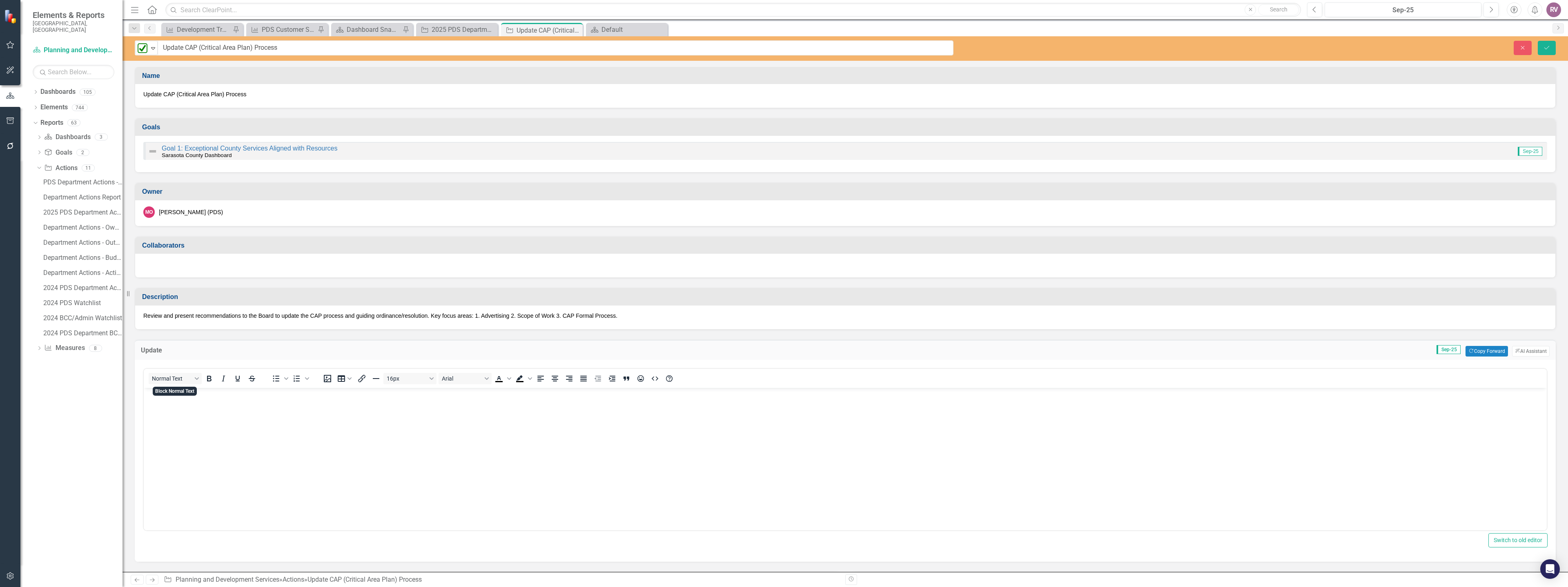
click at [172, 403] on body "Rich Text Area. Press ALT-0 for help." at bounding box center [845, 448] width 1403 height 122
click at [1551, 49] on button "Save" at bounding box center [1547, 47] width 18 height 14
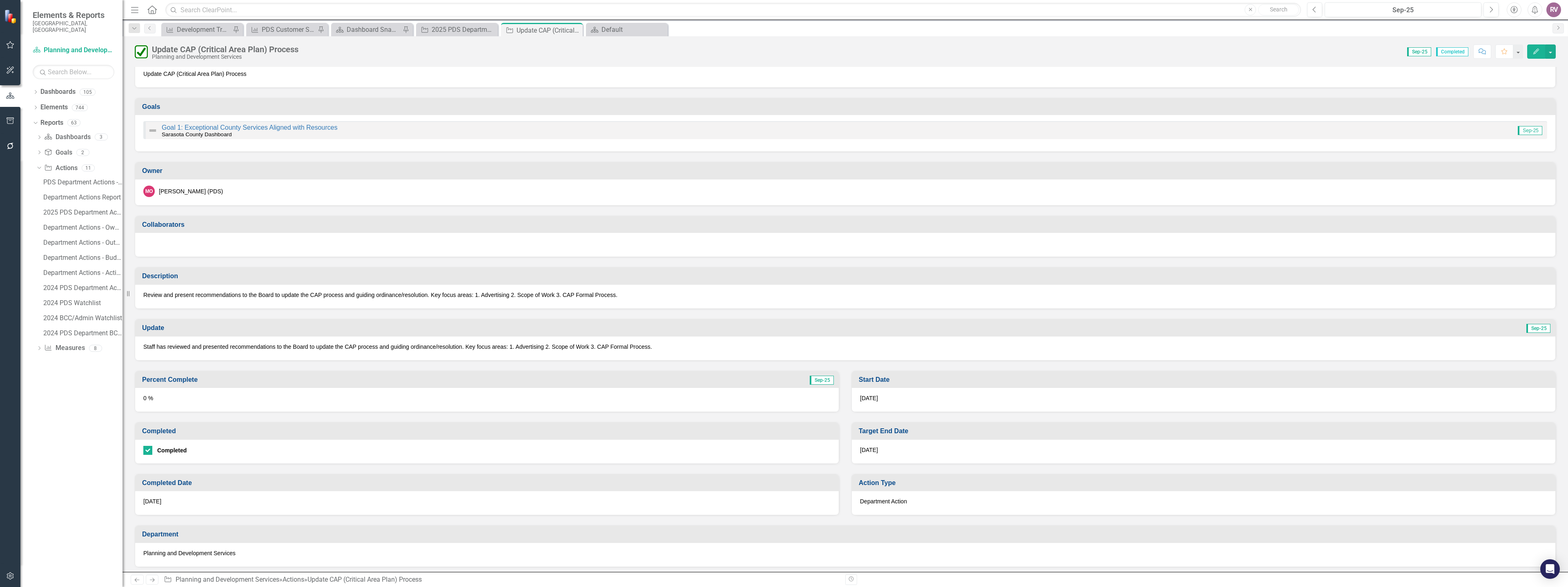
scroll to position [82, 0]
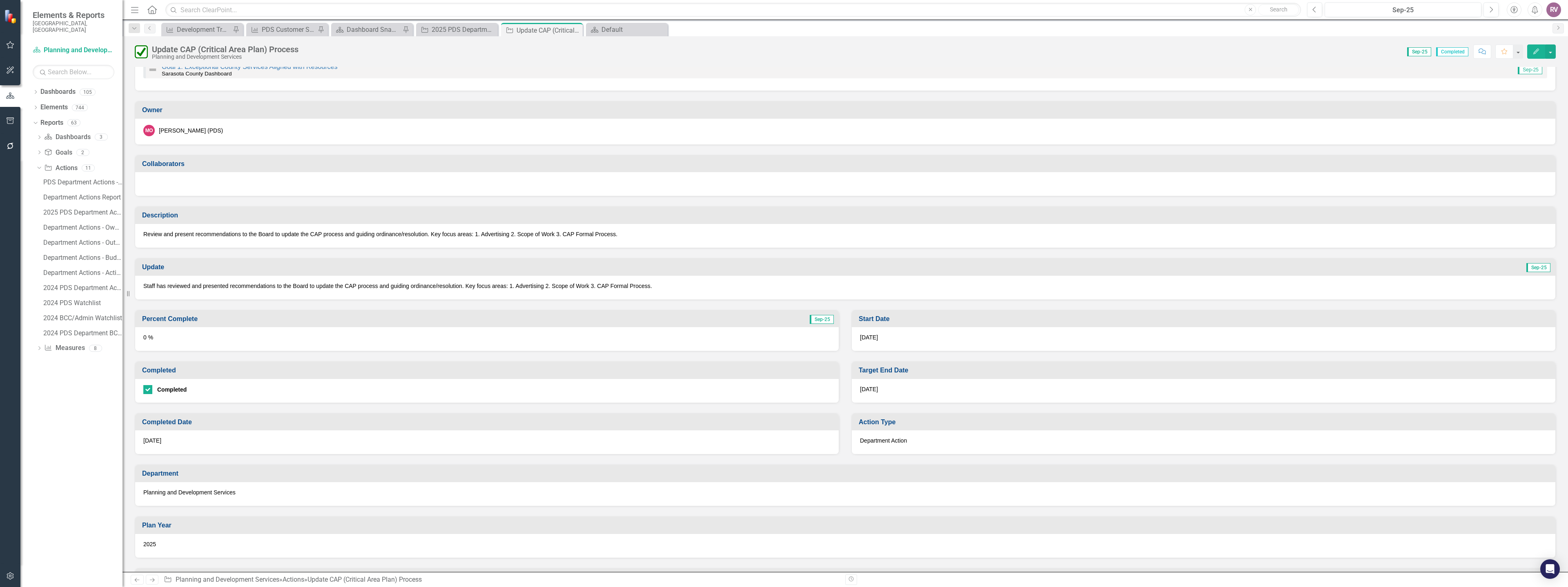
click at [250, 336] on div "0 %" at bounding box center [487, 339] width 704 height 24
click at [250, 336] on div "0 %" at bounding box center [487, 339] width 704 height 24
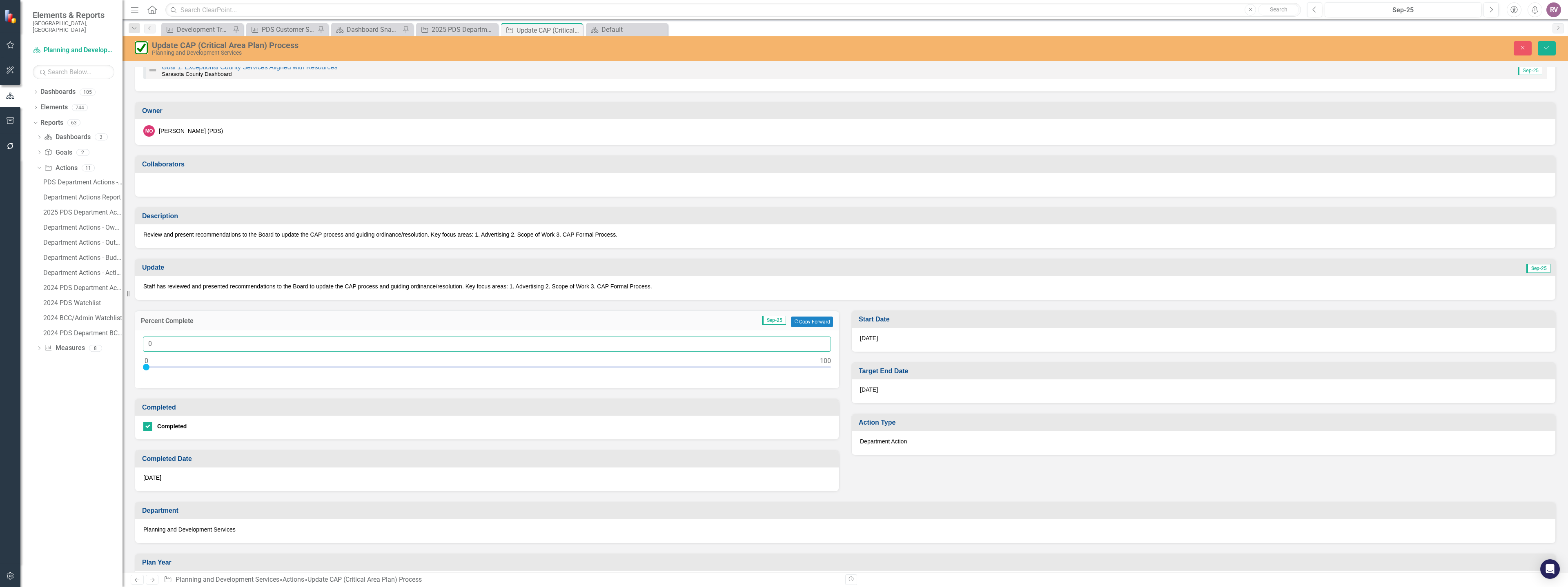
click at [199, 348] on input "0" at bounding box center [487, 344] width 688 height 15
type input "0100"
click at [1541, 46] on button "Save" at bounding box center [1547, 48] width 18 height 14
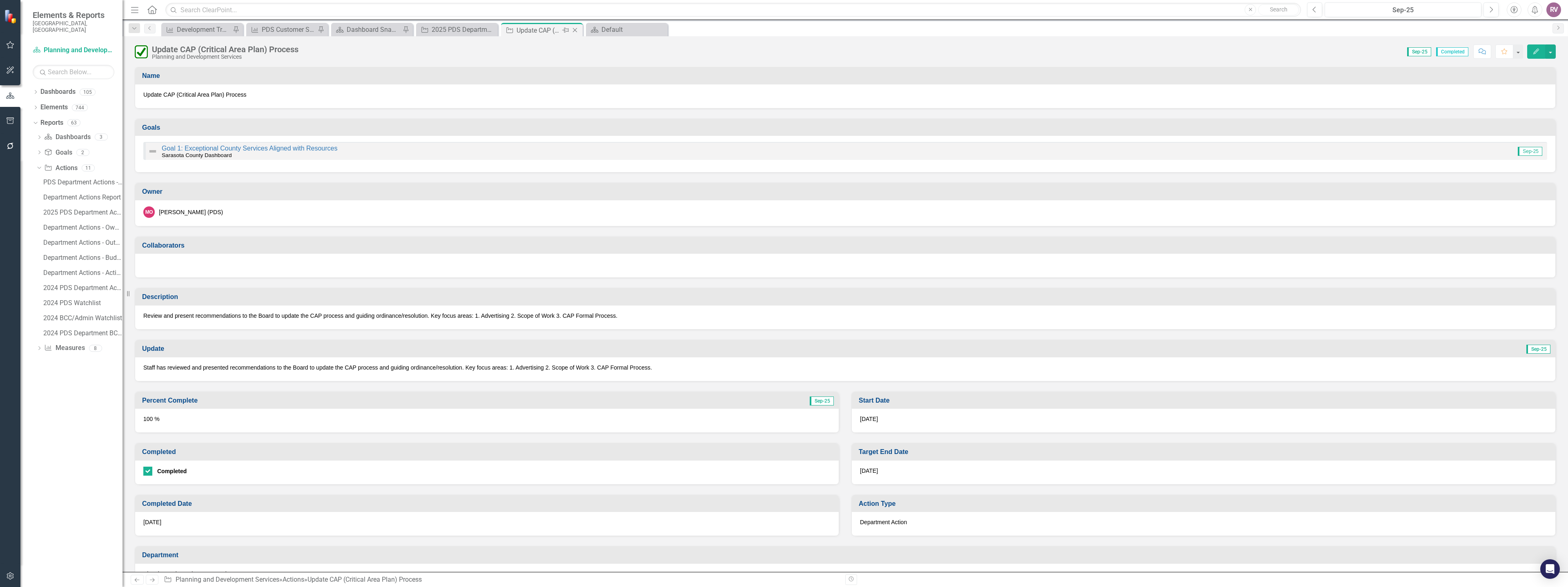
click at [575, 32] on icon "Close" at bounding box center [575, 30] width 8 height 7
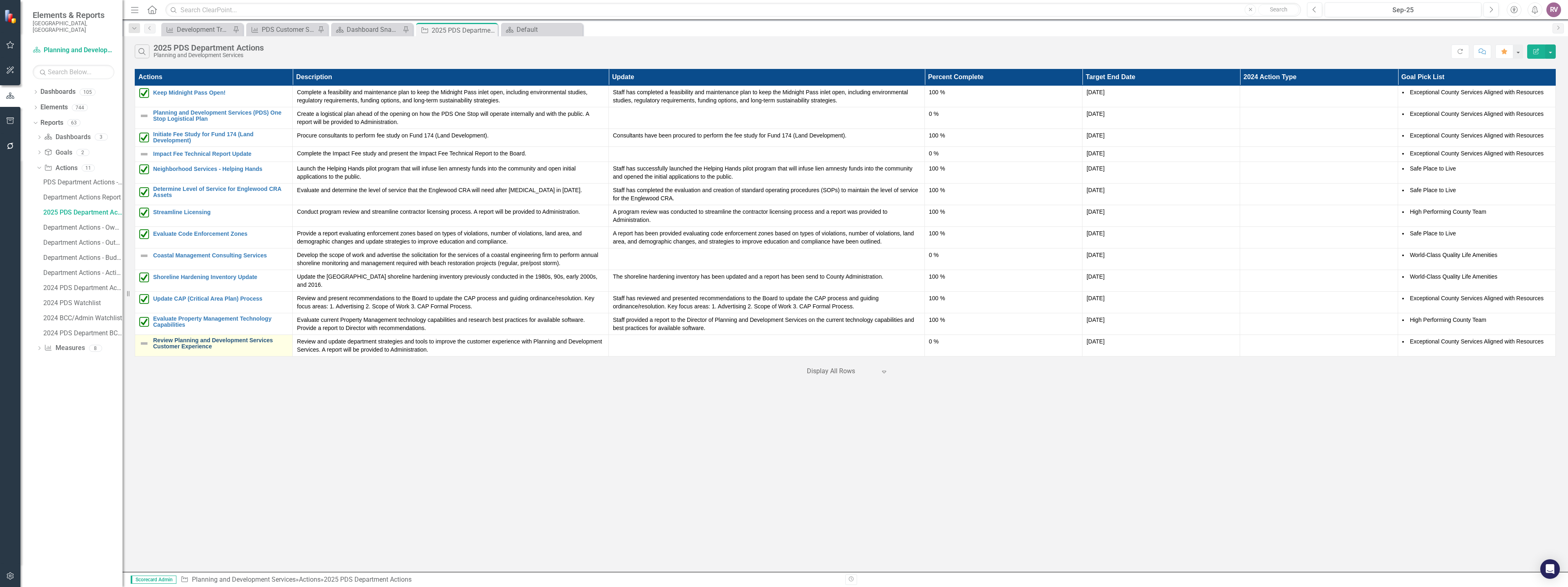
click at [165, 338] on link "Review Planning and Development Services Customer Experience" at bounding box center [221, 344] width 135 height 13
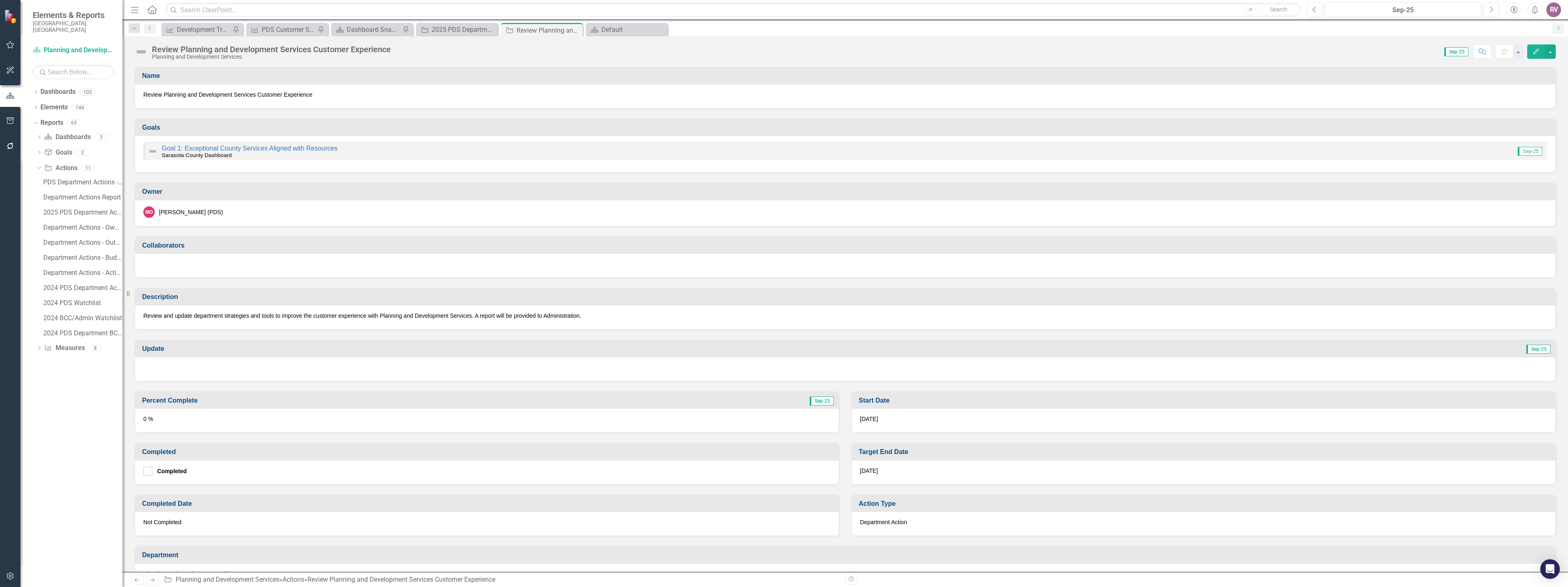
click at [144, 46] on img at bounding box center [141, 51] width 13 height 13
click at [143, 46] on img at bounding box center [141, 51] width 13 height 13
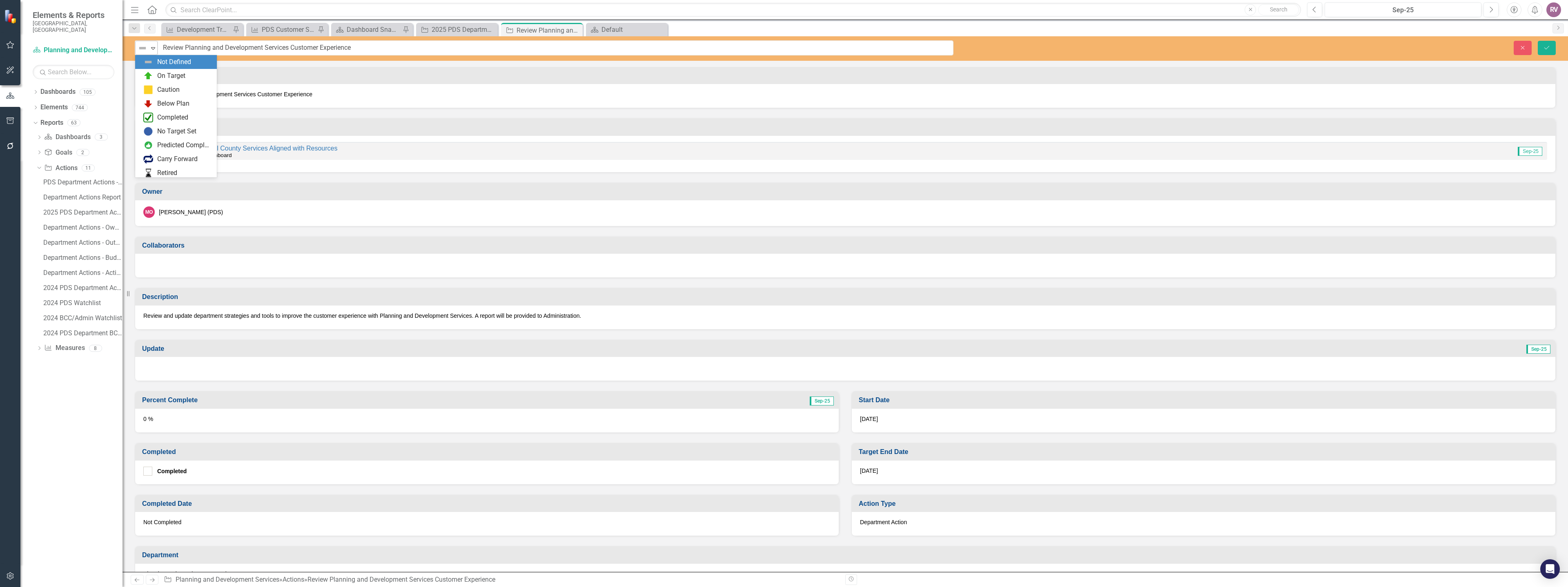
click at [145, 53] on div "Not Defined" at bounding box center [143, 48] width 12 height 12
click at [573, 29] on icon "Close" at bounding box center [575, 30] width 8 height 7
